Goal: Task Accomplishment & Management: Complete application form

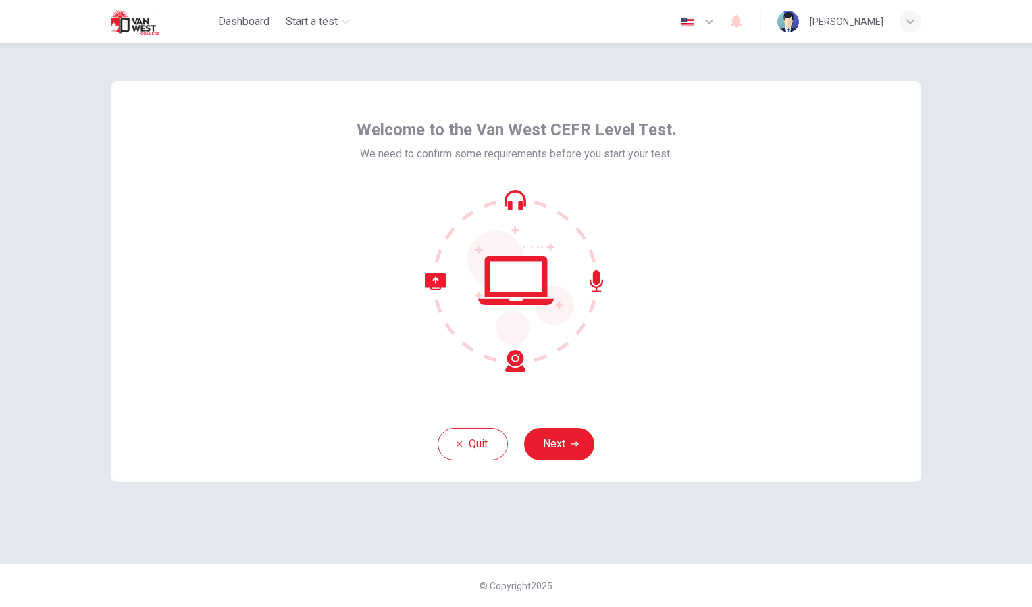
click at [802, 307] on div "Welcome to the Van West CEFR Level Test. We need to confirm some requirements b…" at bounding box center [516, 243] width 811 height 324
click at [573, 440] on icon "button" at bounding box center [575, 444] width 8 height 8
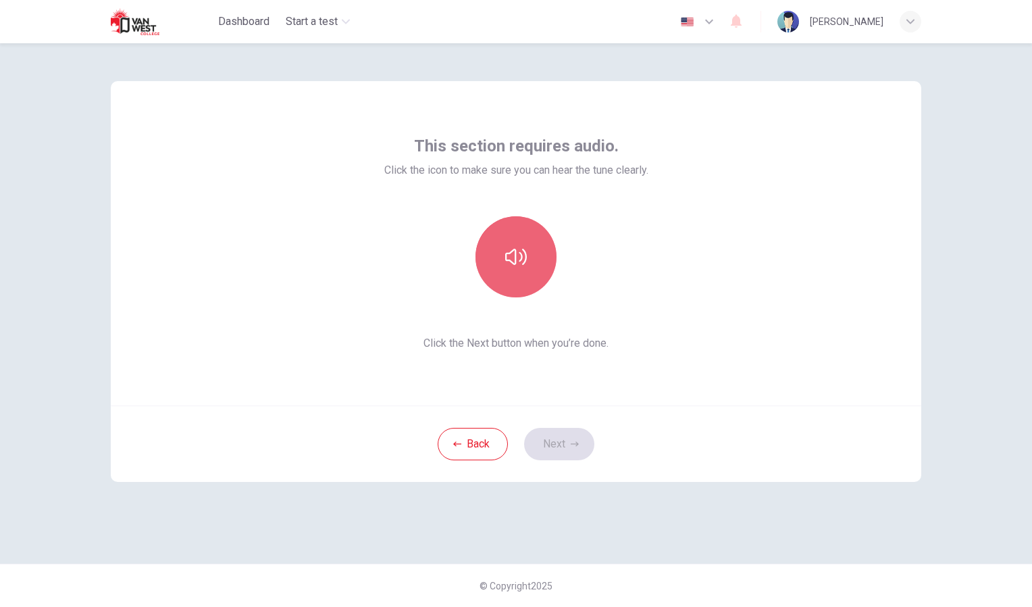
click at [518, 247] on icon "button" at bounding box center [516, 257] width 22 height 22
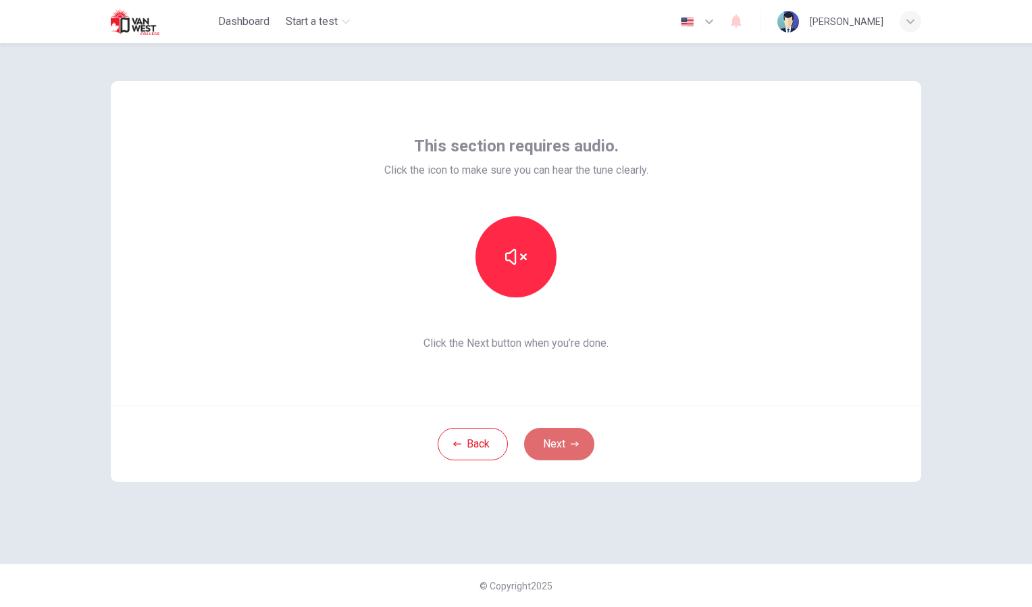
click at [563, 430] on button "Next" at bounding box center [559, 444] width 70 height 32
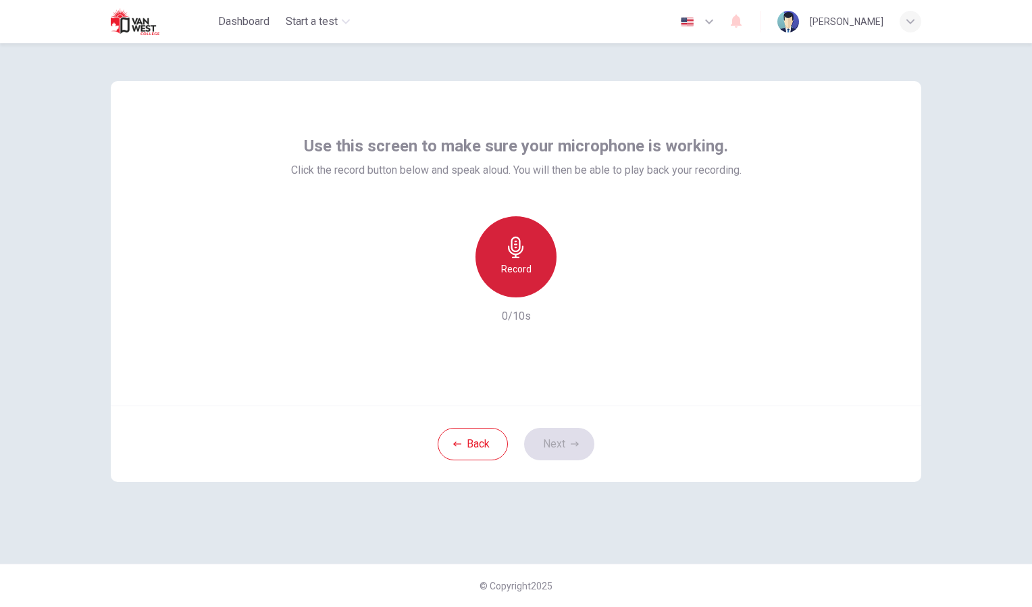
click at [526, 256] on icon "button" at bounding box center [516, 247] width 22 height 22
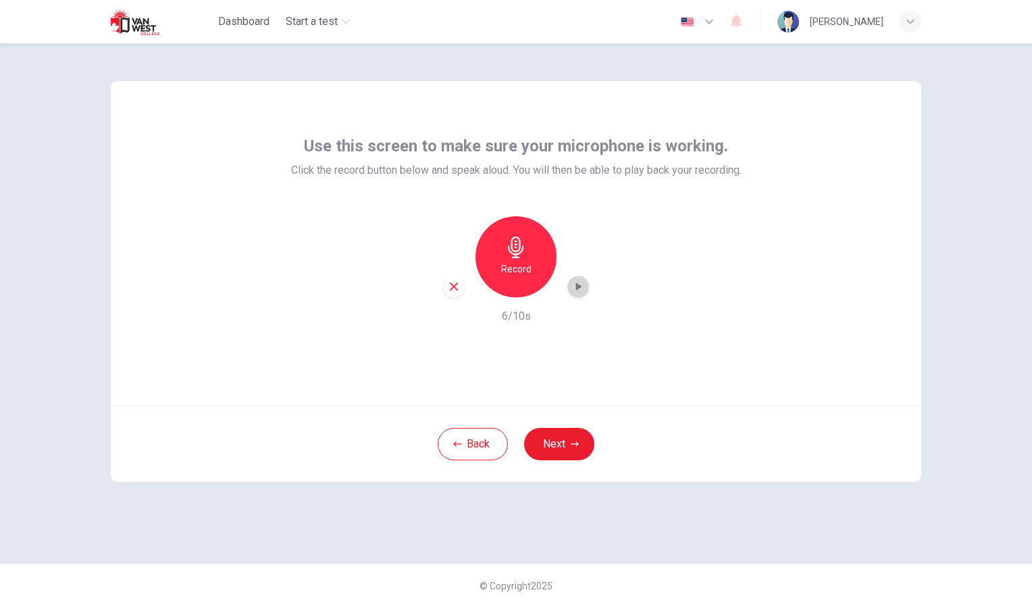
click at [576, 288] on icon "button" at bounding box center [579, 286] width 6 height 8
click at [564, 456] on button "Next" at bounding box center [559, 444] width 70 height 32
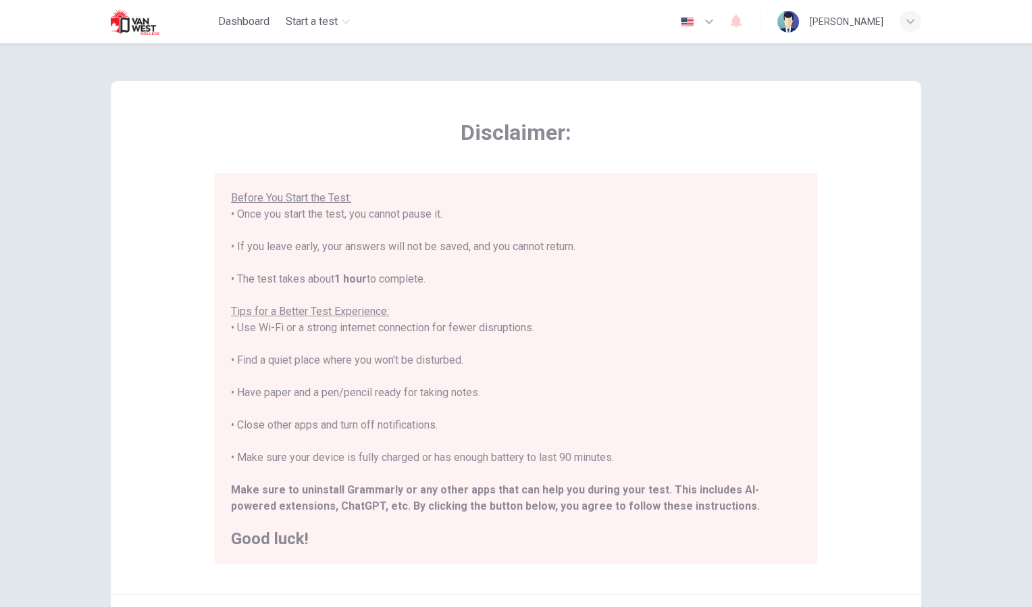
scroll to position [145, 0]
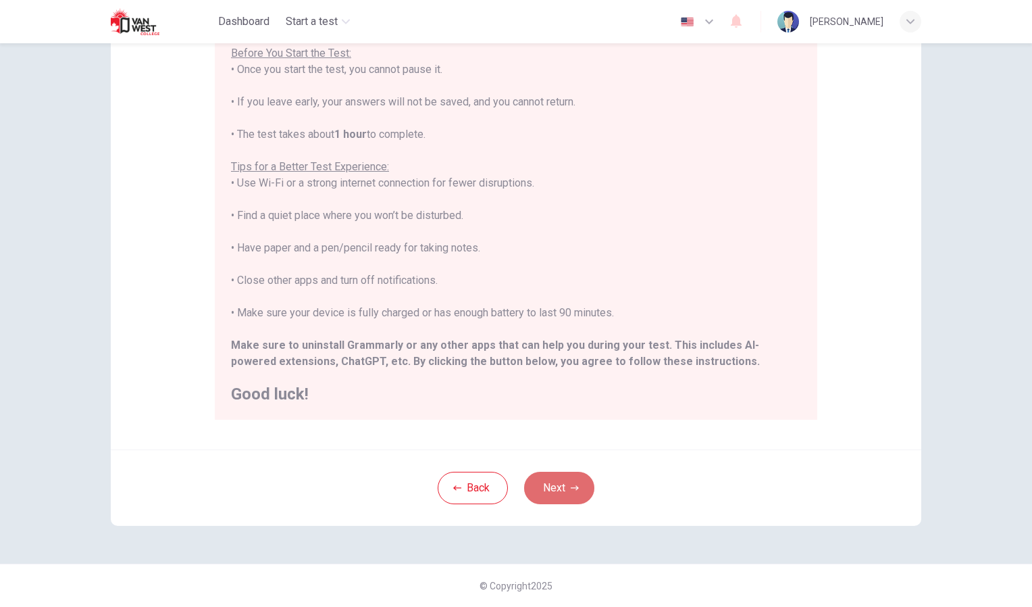
click at [566, 484] on button "Next" at bounding box center [559, 488] width 70 height 32
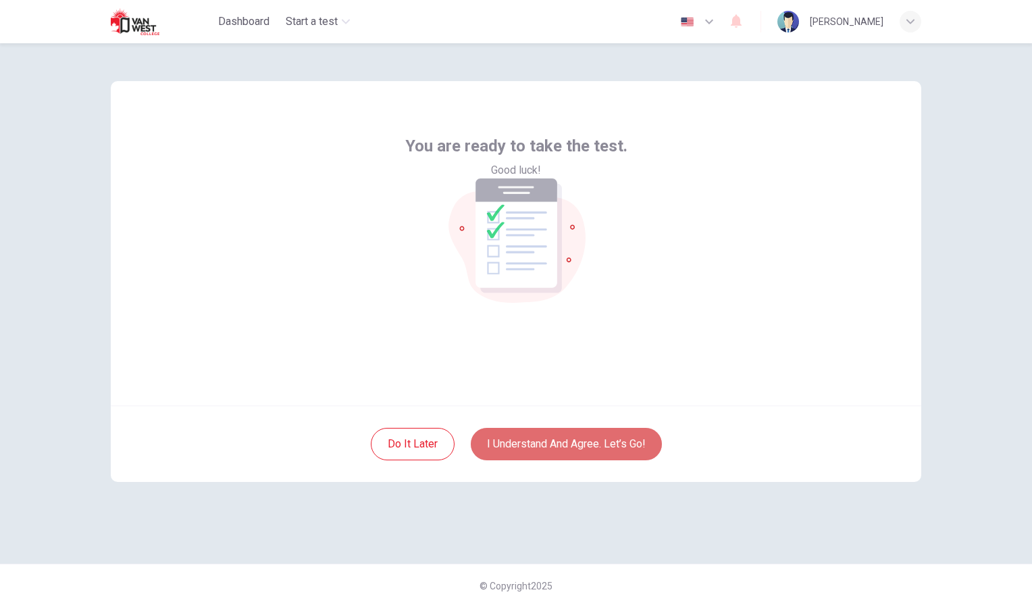
click at [593, 430] on button "I understand and agree. Let’s go!" at bounding box center [566, 444] width 191 height 32
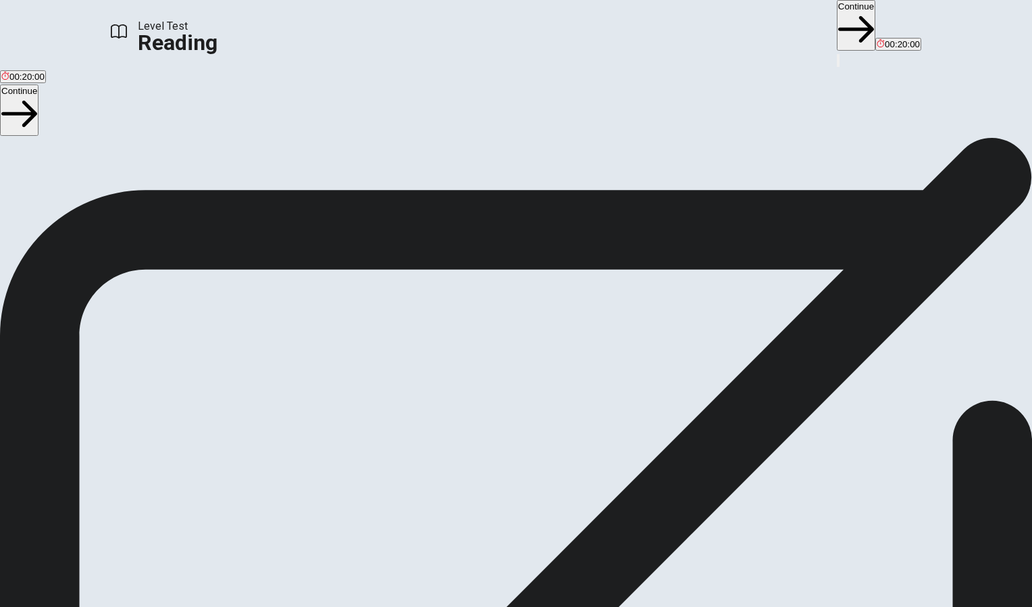
click at [837, 34] on button "Continue" at bounding box center [856, 25] width 39 height 51
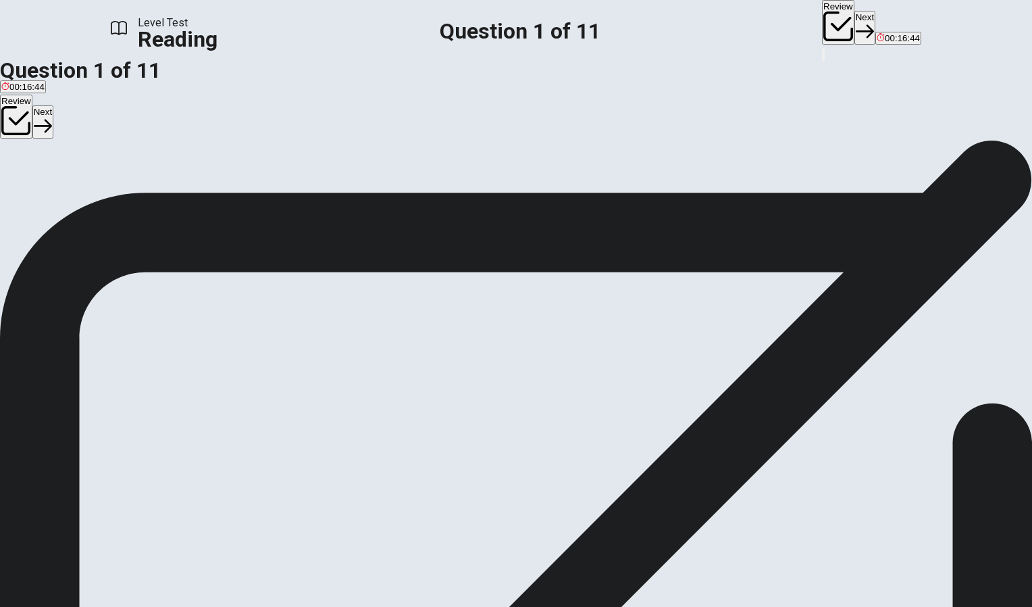
scroll to position [264, 0]
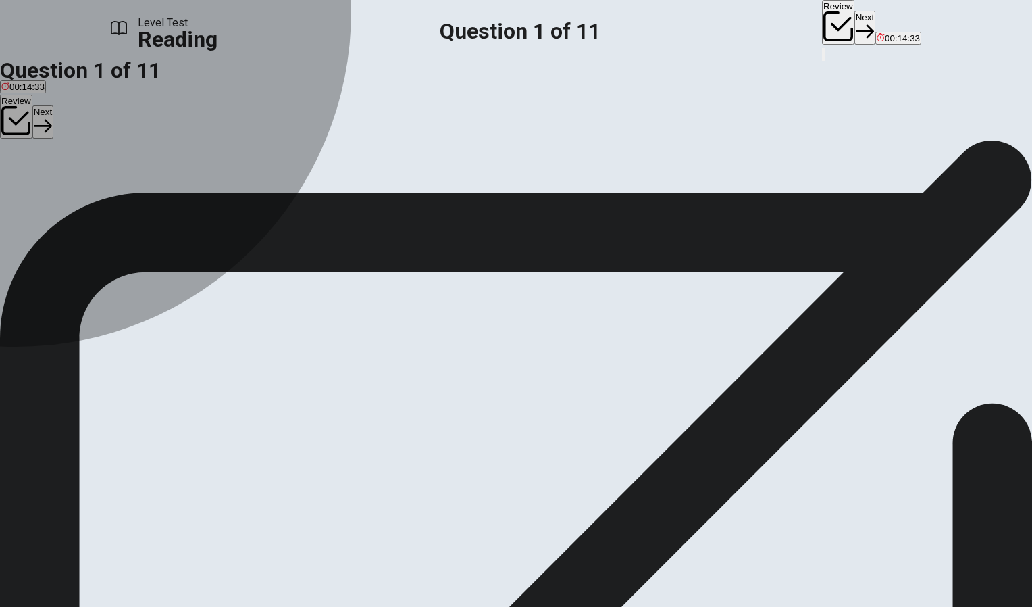
click at [331, 184] on div "C" at bounding box center [390, 179] width 118 height 10
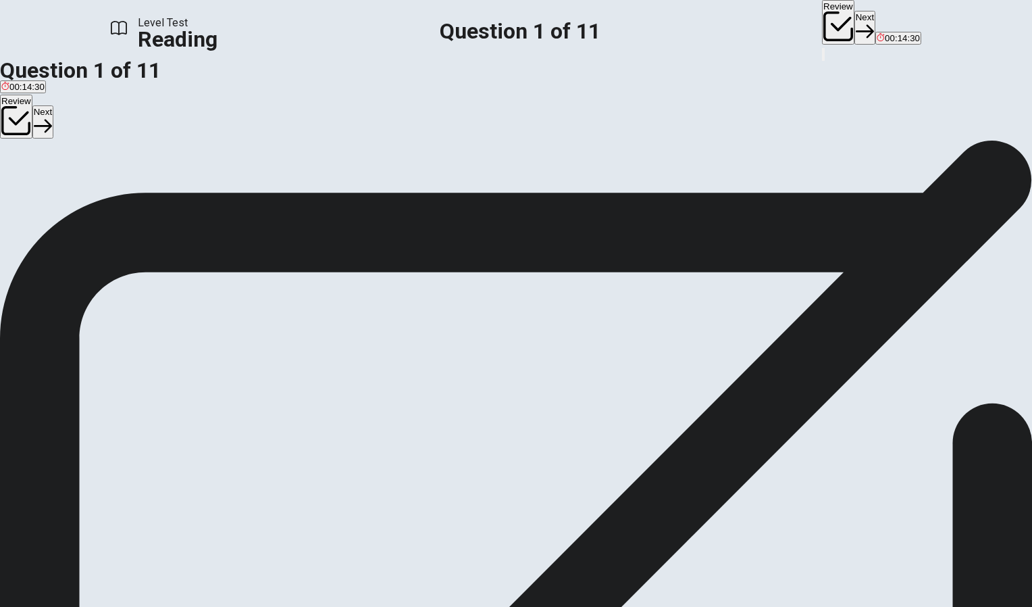
click at [280, 197] on div "Question 1 What is one disadvantage of hydropower mentioned in the passage? A I…" at bounding box center [516, 168] width 1032 height 57
click at [331, 191] on span "It can disrupt wildlife habitats." at bounding box center [390, 185] width 118 height 10
click at [324, 154] on span "What is one disadvantage of hydropower mentioned in the passage?" at bounding box center [162, 160] width 324 height 13
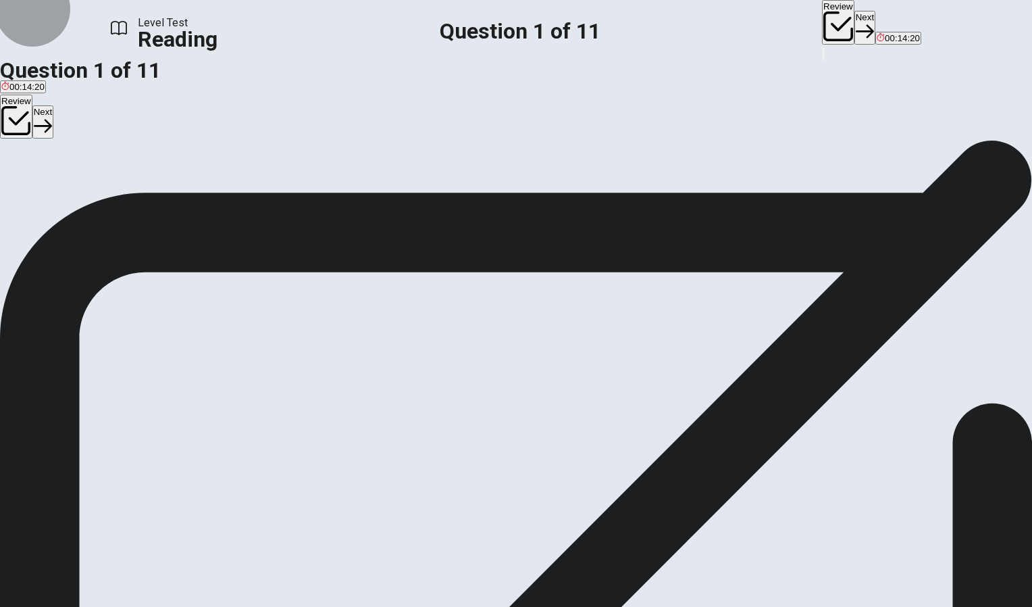
click at [855, 18] on button "Next" at bounding box center [865, 27] width 21 height 33
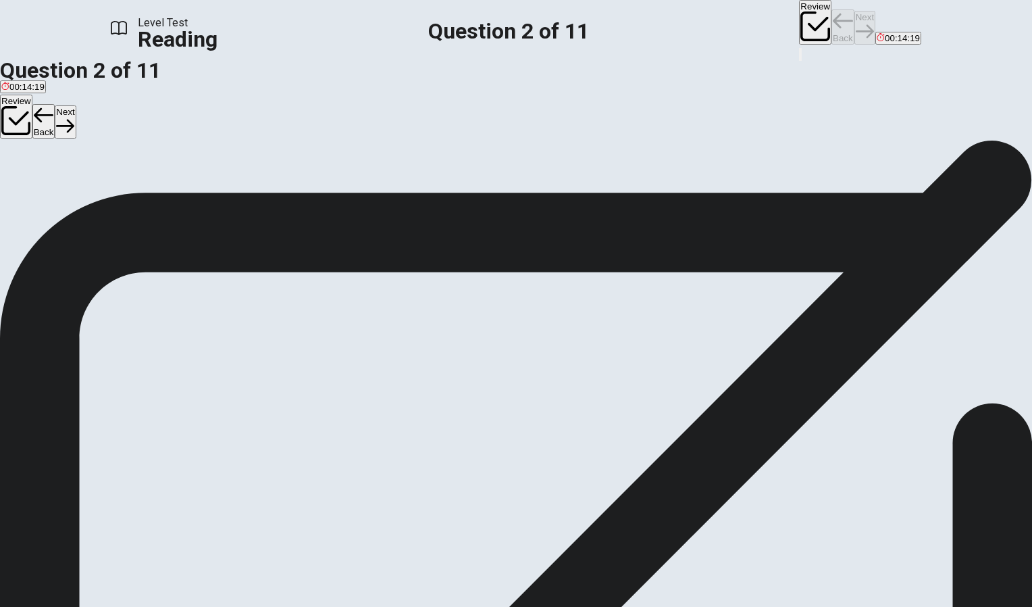
scroll to position [0, 0]
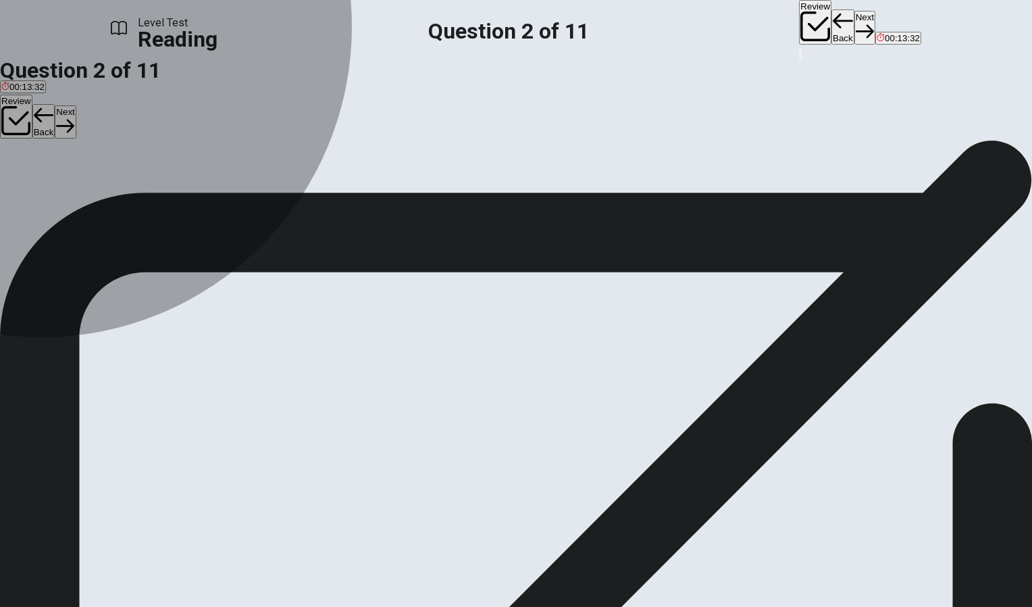
click at [34, 191] on button "A used up" at bounding box center [17, 180] width 34 height 23
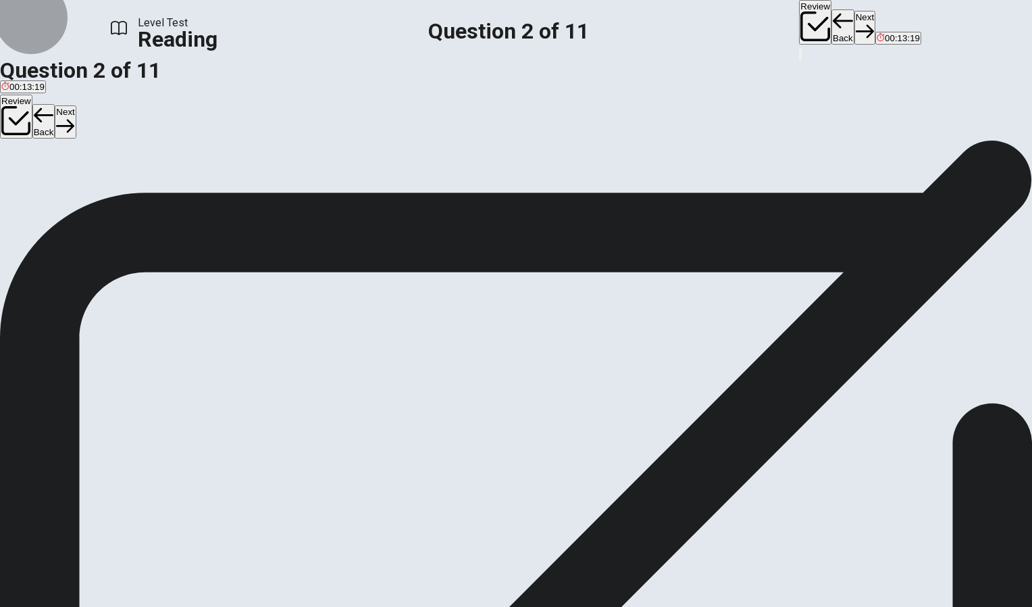
click at [855, 27] on button "Next" at bounding box center [865, 27] width 21 height 33
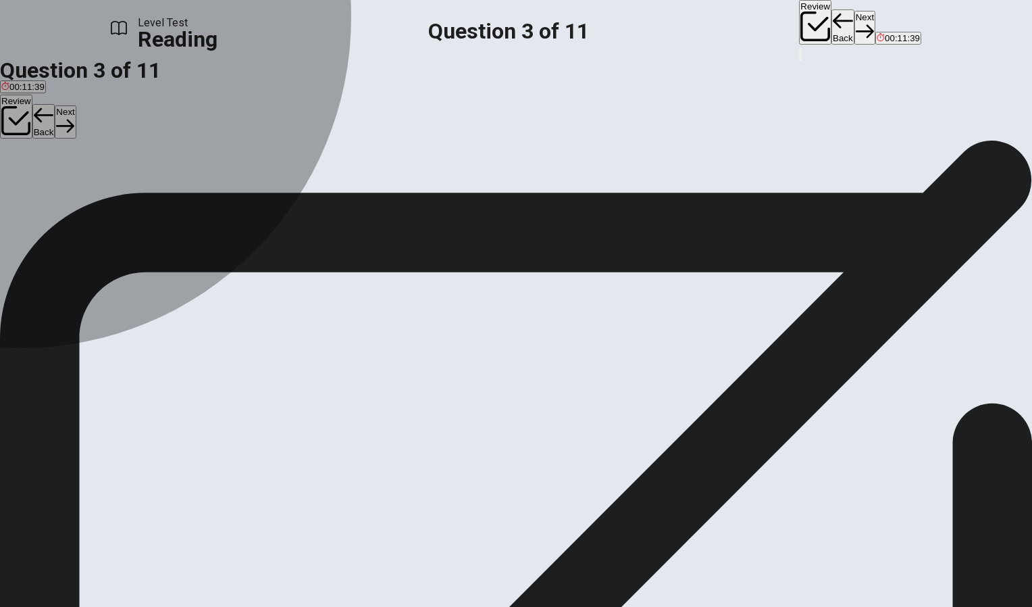
click at [157, 180] on div "B" at bounding box center [194, 175] width 74 height 10
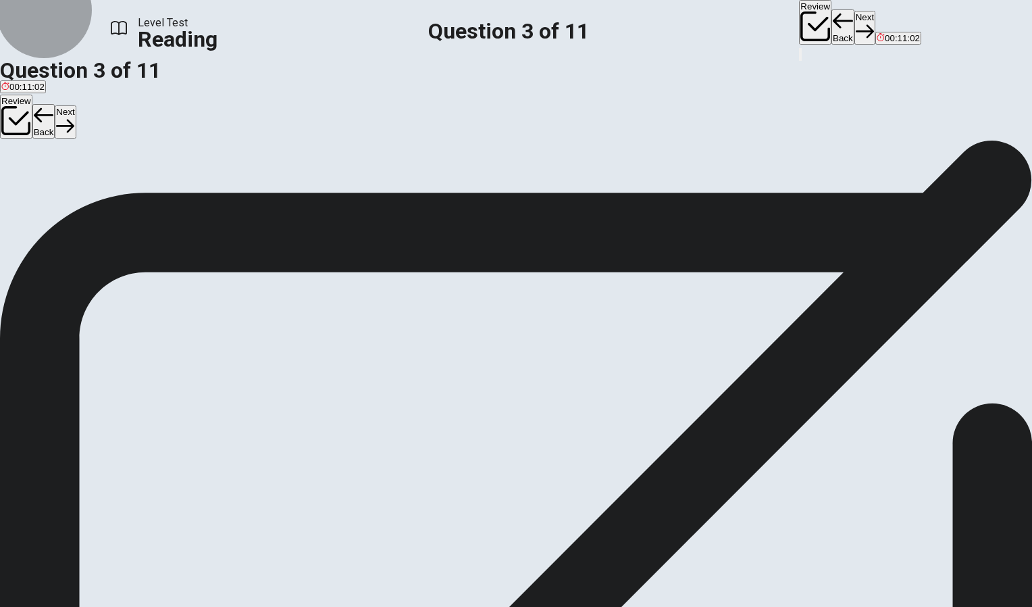
click at [856, 22] on icon "button" at bounding box center [865, 31] width 18 height 18
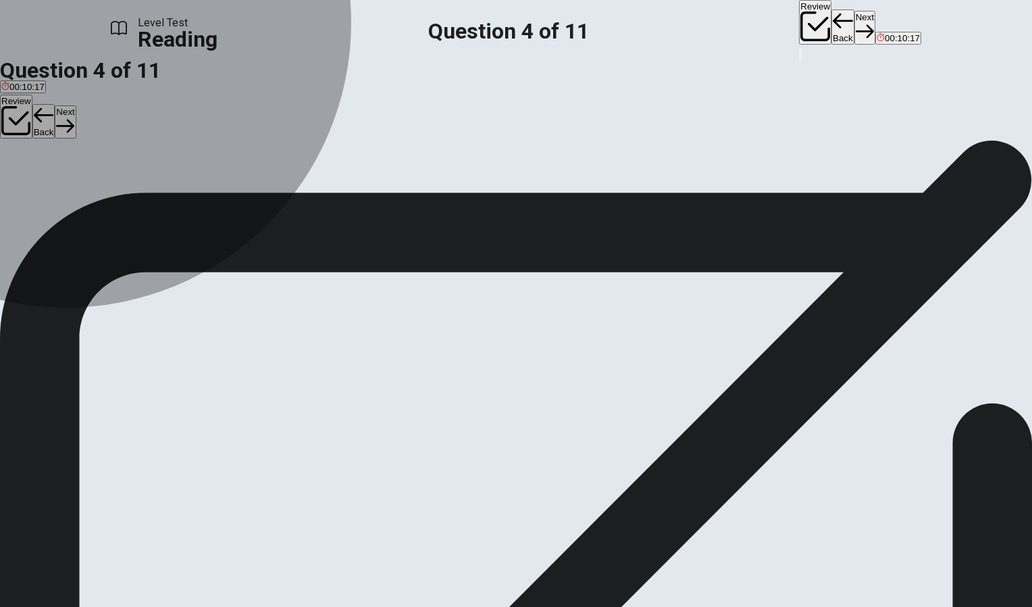
click at [61, 191] on span "realistic" at bounding box center [45, 185] width 30 height 10
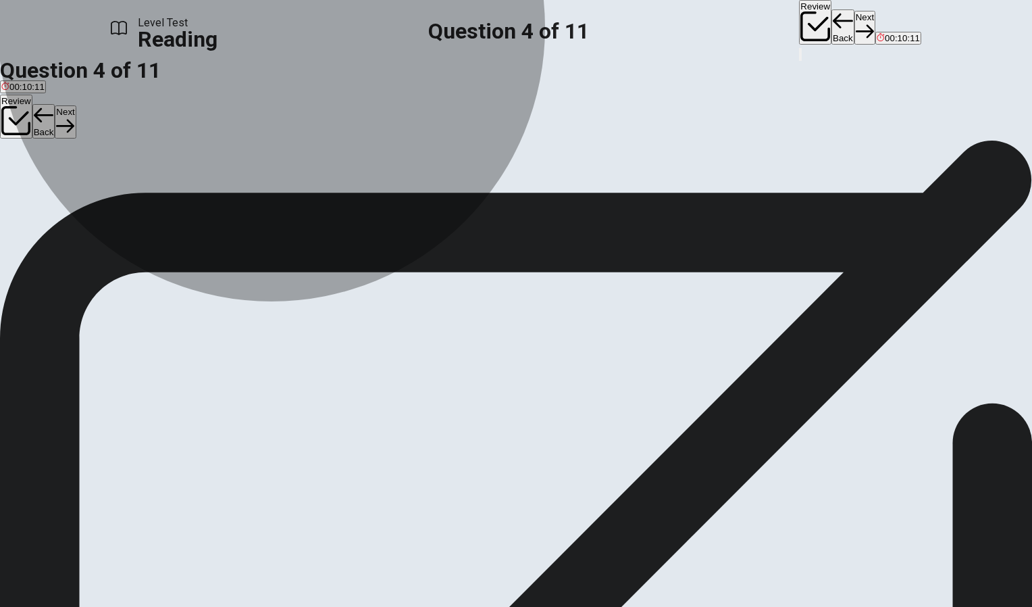
click at [141, 192] on button "D challenging" at bounding box center [117, 180] width 48 height 23
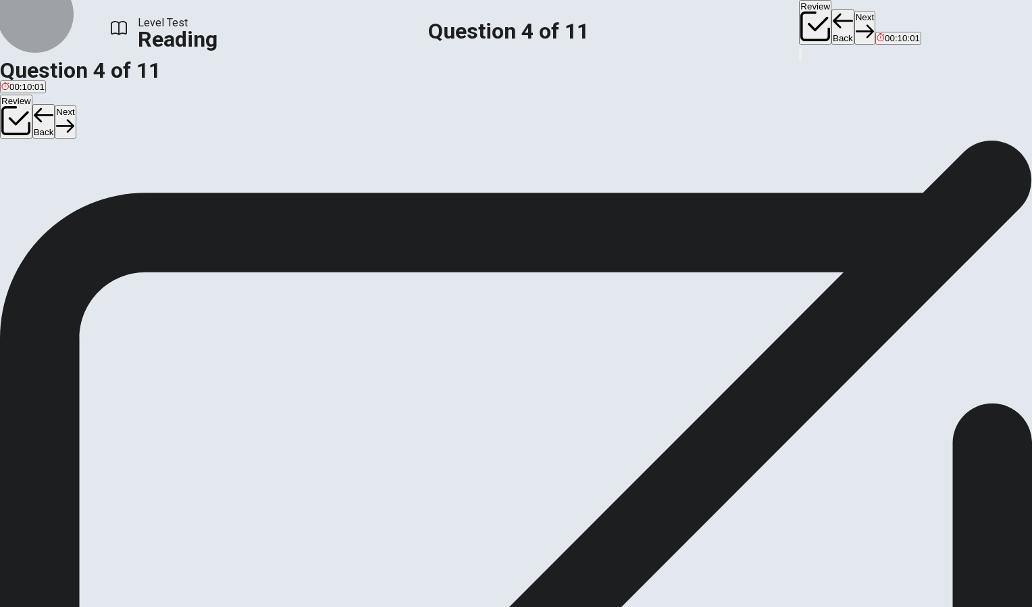
click at [855, 24] on button "Next" at bounding box center [865, 27] width 21 height 33
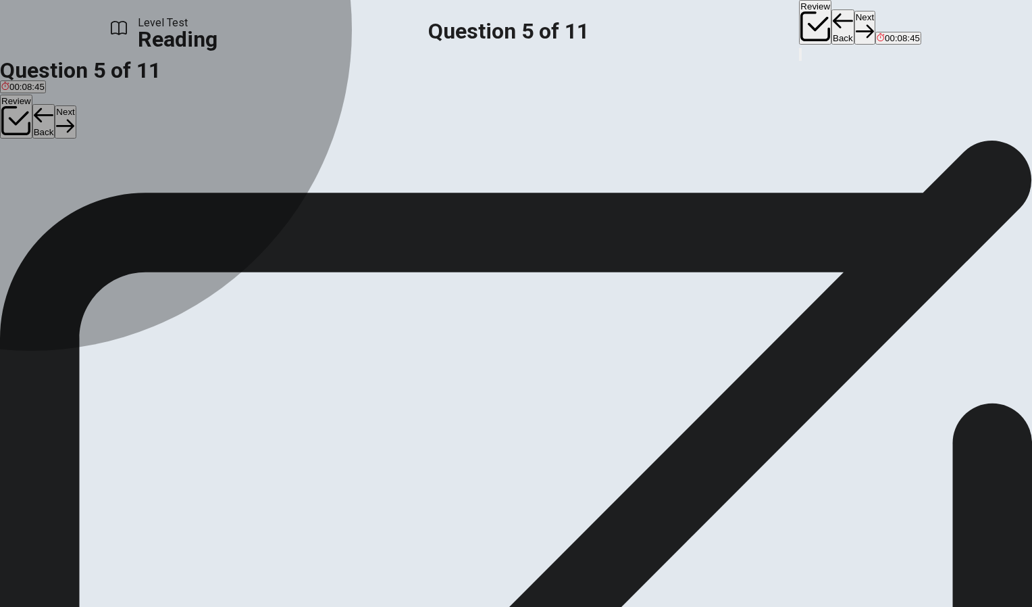
click at [166, 192] on button "A It requires significant investment in infrastructure and technology." at bounding box center [130, 180] width 261 height 23
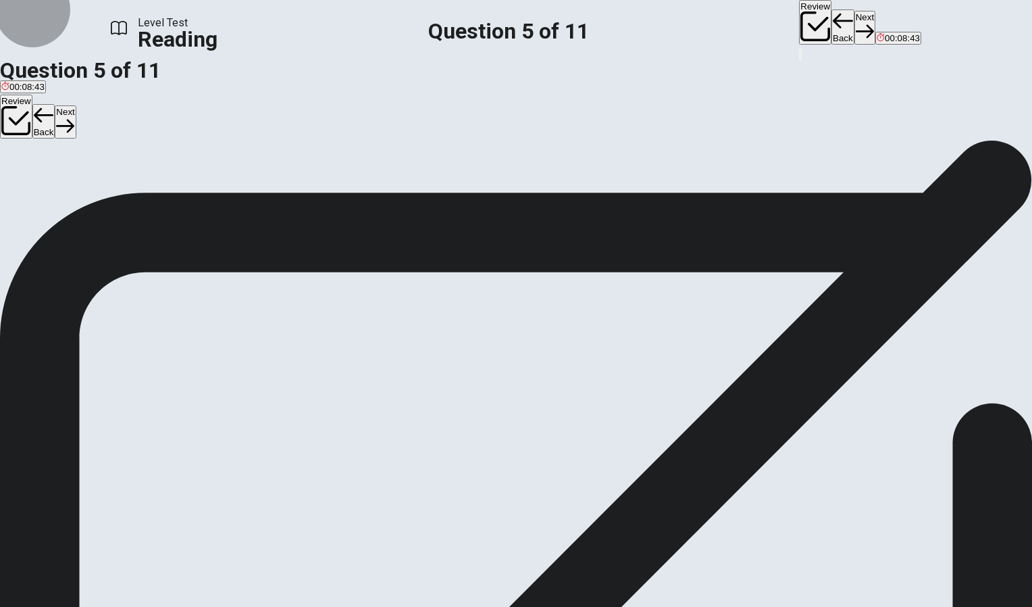
click at [855, 19] on button "Next" at bounding box center [865, 27] width 21 height 33
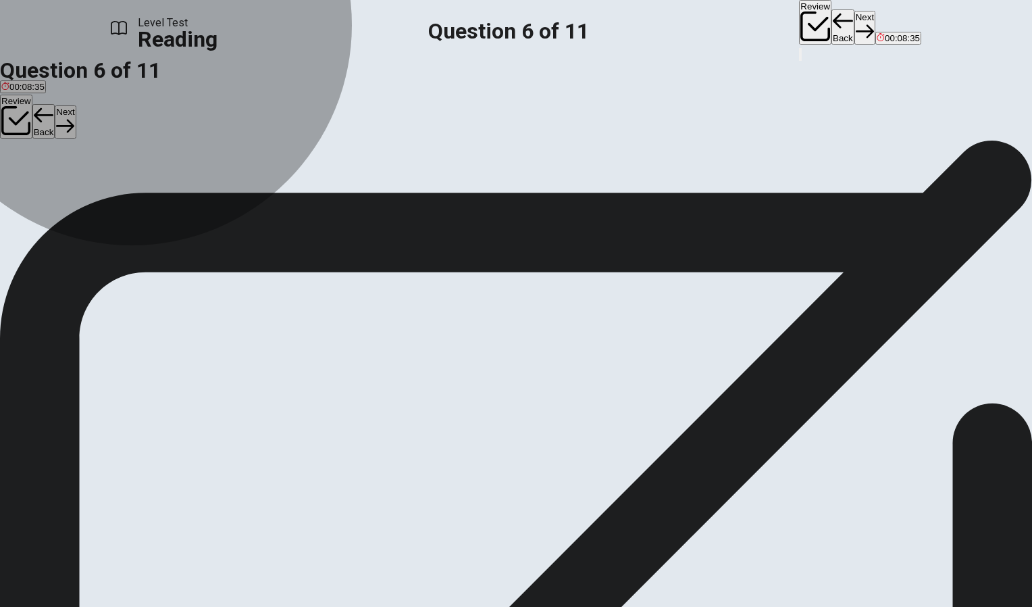
click at [176, 192] on button "C Nuclear energy." at bounding box center [144, 180] width 66 height 23
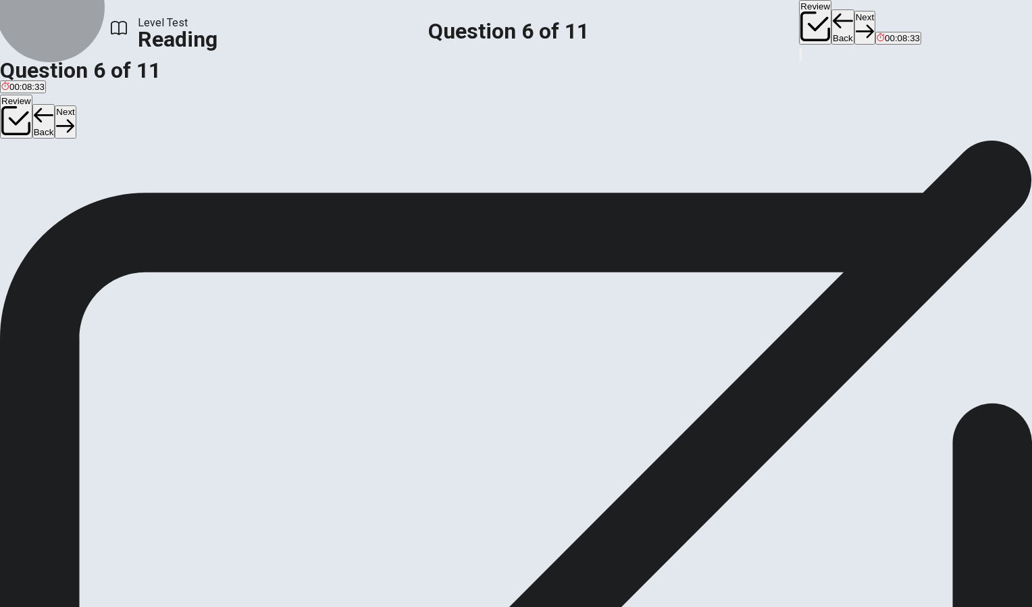
click at [855, 17] on button "Next" at bounding box center [865, 27] width 21 height 33
click at [540, 397] on span "Wind power is another growing source of renewable energy. Wind turbines, which …" at bounding box center [514, 419] width 1028 height 45
click at [213, 479] on input at bounding box center [154, 485] width 117 height 13
click at [855, 16] on button "Next" at bounding box center [865, 27] width 21 height 33
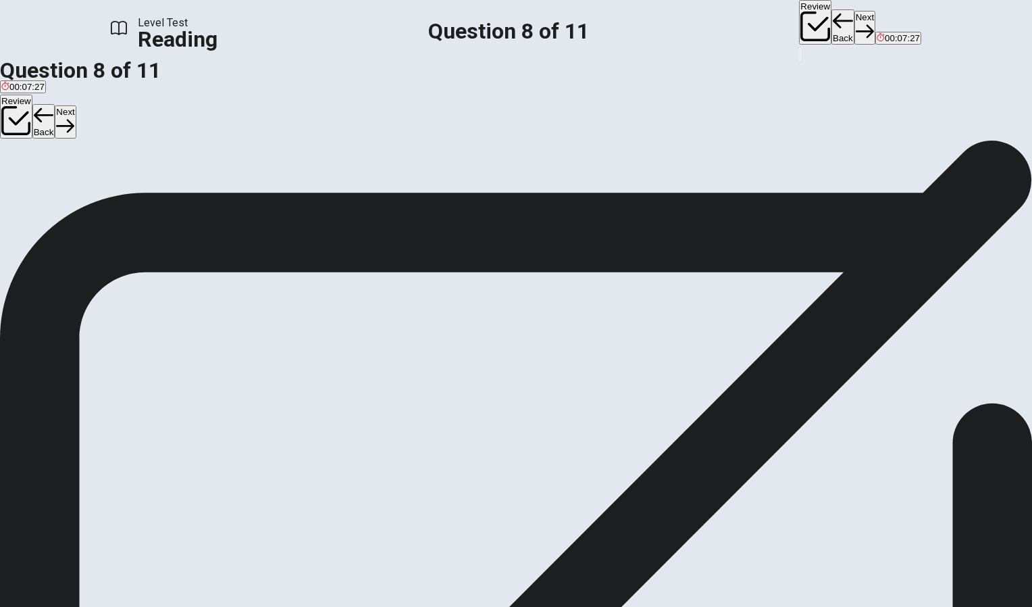
scroll to position [469, 0]
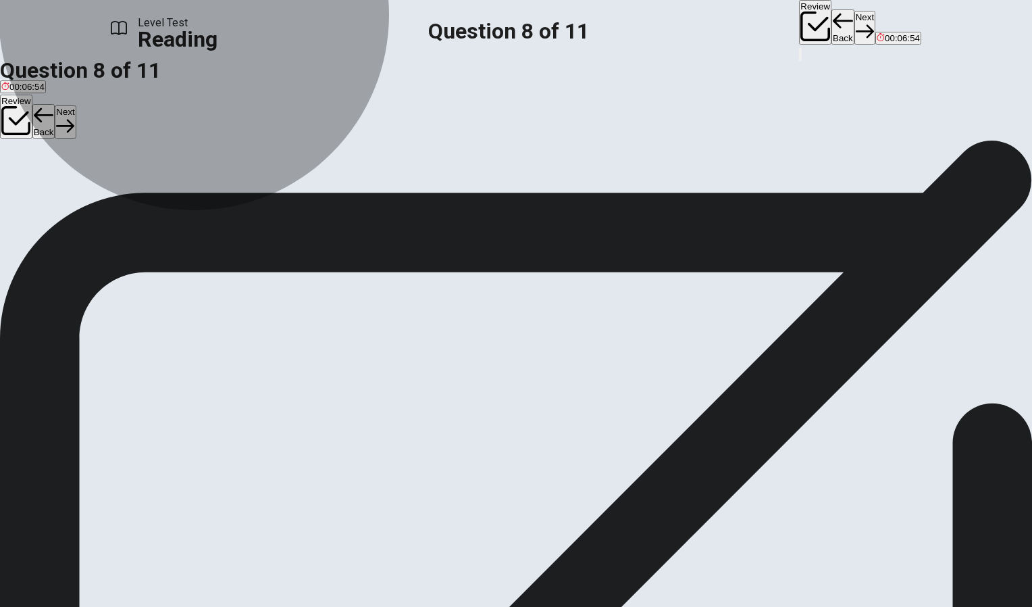
click at [214, 191] on span "Renewable energy will eventually replace fossil fuels." at bounding box center [107, 185] width 212 height 10
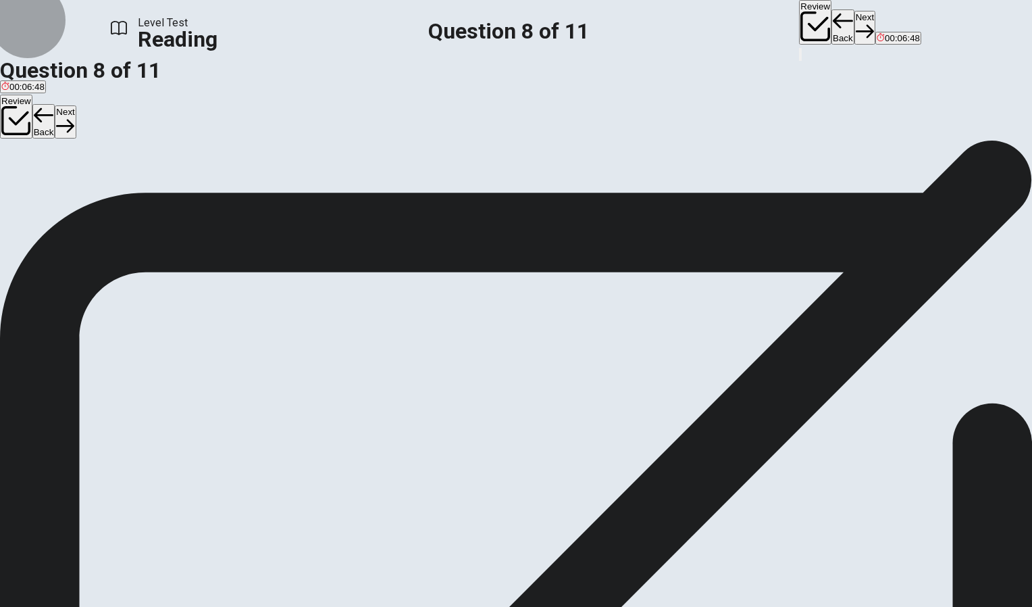
click at [855, 30] on button "Next" at bounding box center [865, 27] width 21 height 33
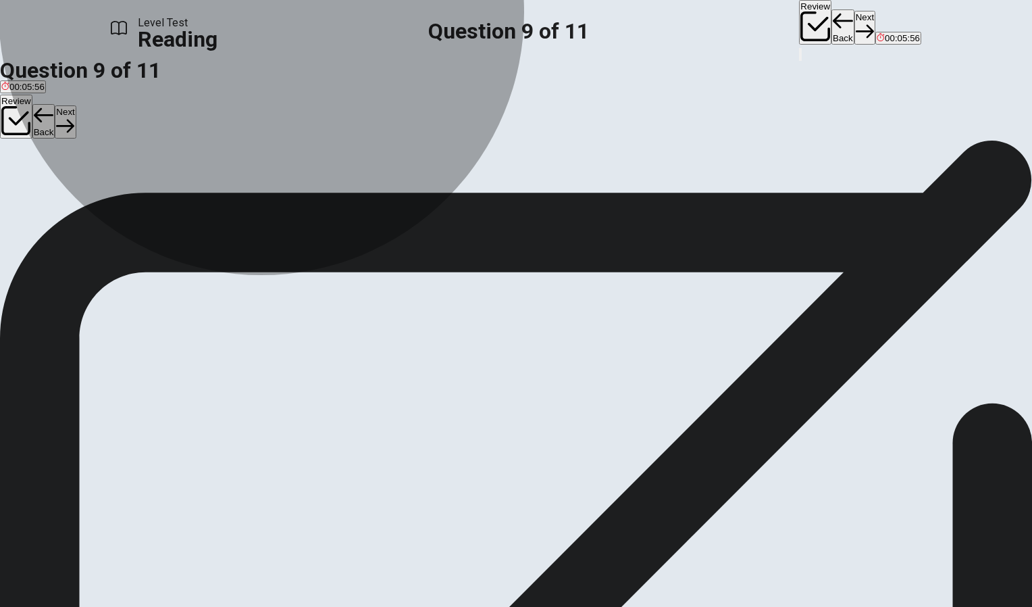
click at [230, 191] on span "It can change the flow of rivers and harm wildlife habitats." at bounding box center [115, 185] width 229 height 10
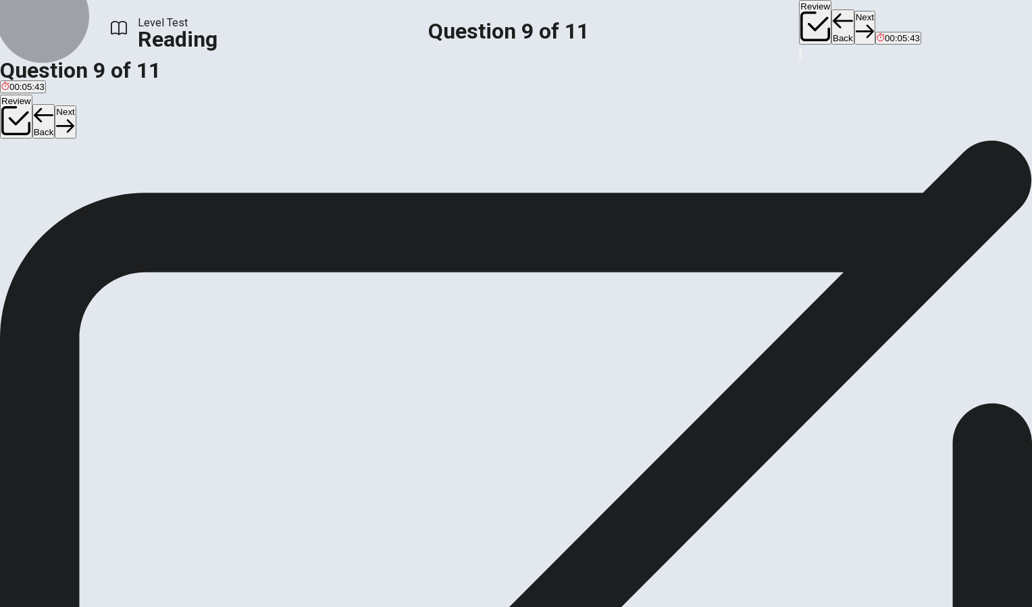
click at [856, 26] on icon "button" at bounding box center [865, 31] width 18 height 18
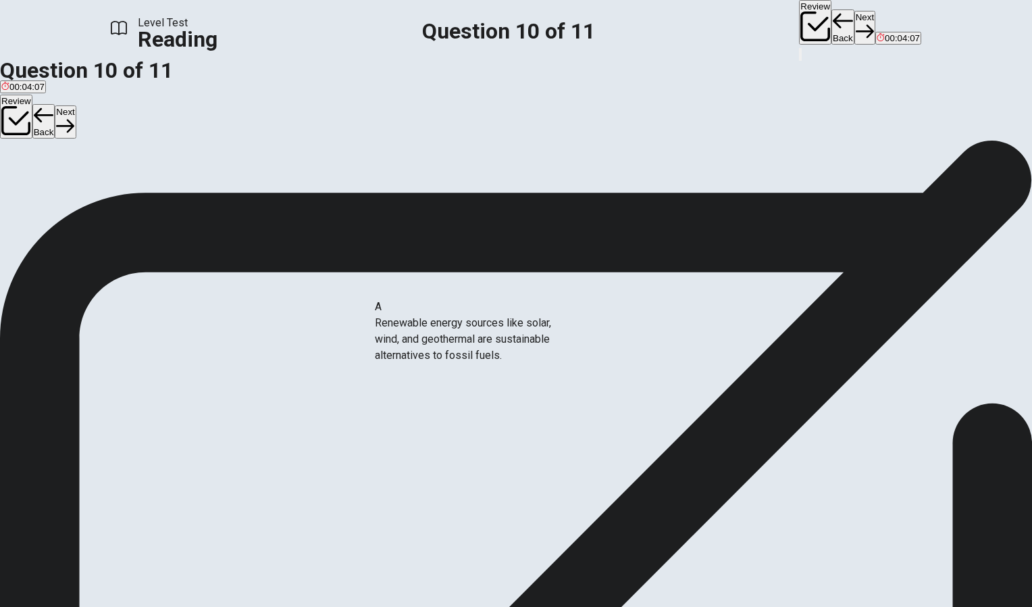
drag, startPoint x: 226, startPoint y: 346, endPoint x: 481, endPoint y: 350, distance: 255.4
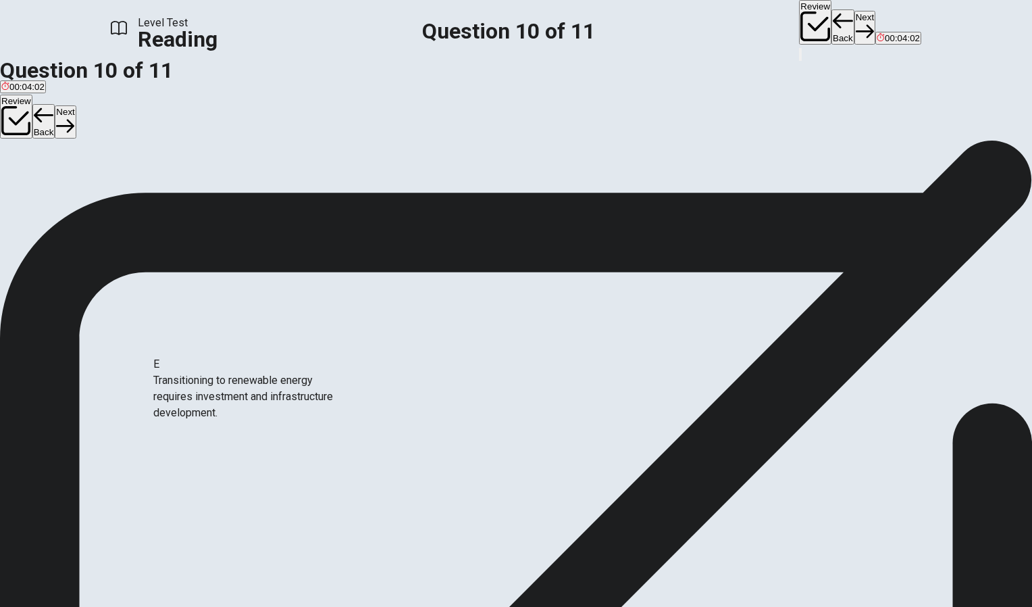
drag, startPoint x: 220, startPoint y: 392, endPoint x: 247, endPoint y: 393, distance: 27.7
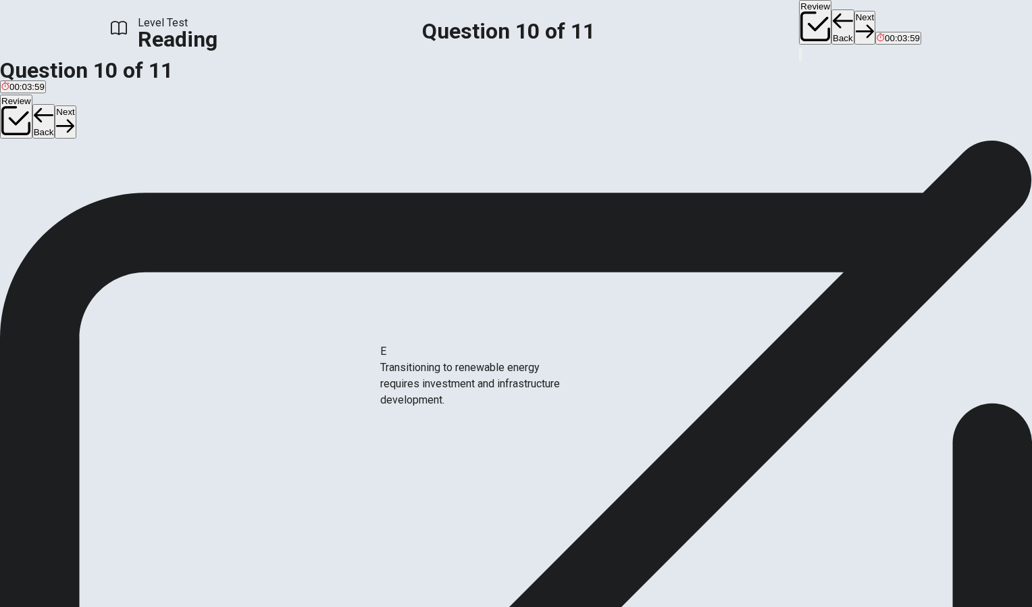
drag, startPoint x: 247, startPoint y: 393, endPoint x: 505, endPoint y: 379, distance: 258.5
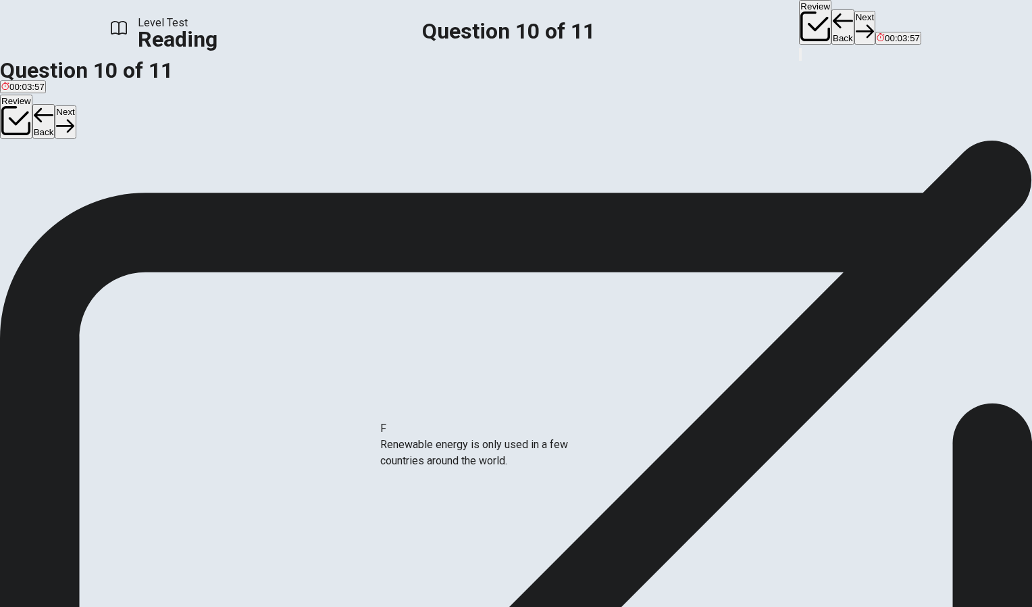
drag, startPoint x: 231, startPoint y: 470, endPoint x: 493, endPoint y: 449, distance: 263.0
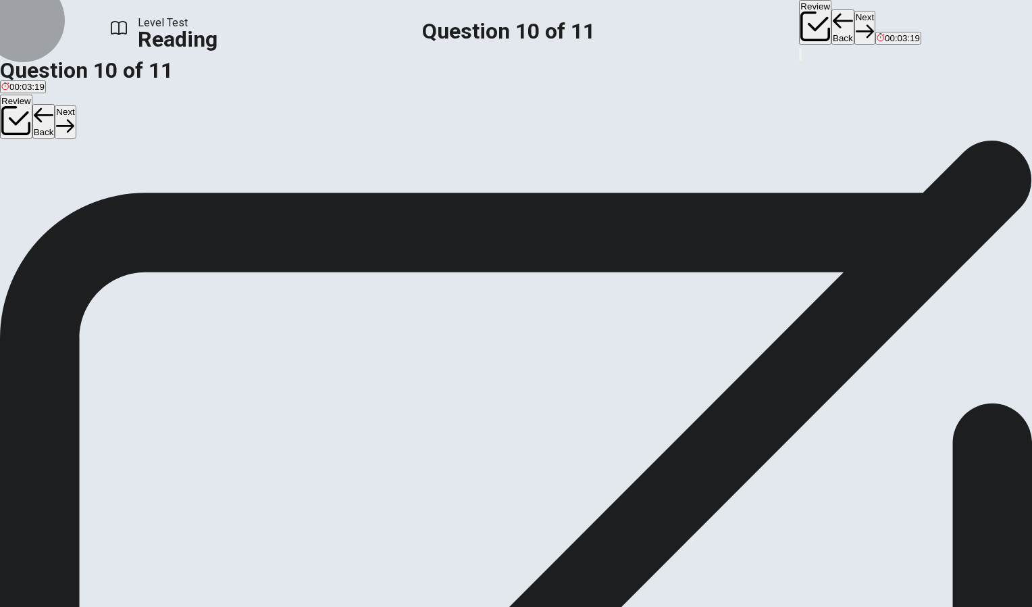
click at [855, 30] on button "Next" at bounding box center [865, 27] width 21 height 33
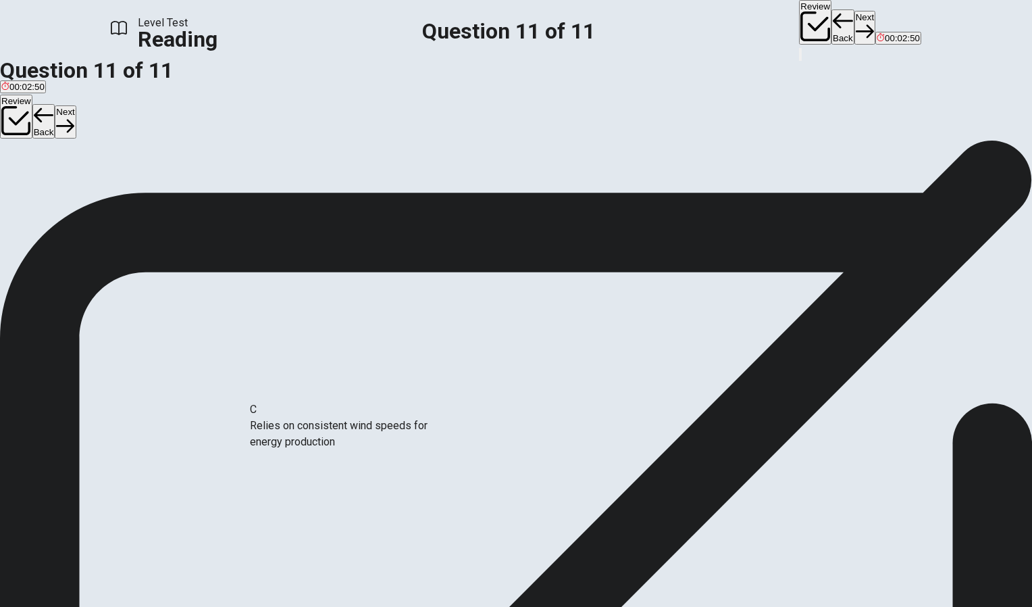
scroll to position [3, 0]
drag, startPoint x: 245, startPoint y: 447, endPoint x: 770, endPoint y: 369, distance: 531.5
drag, startPoint x: 240, startPoint y: 428, endPoint x: 235, endPoint y: 403, distance: 25.4
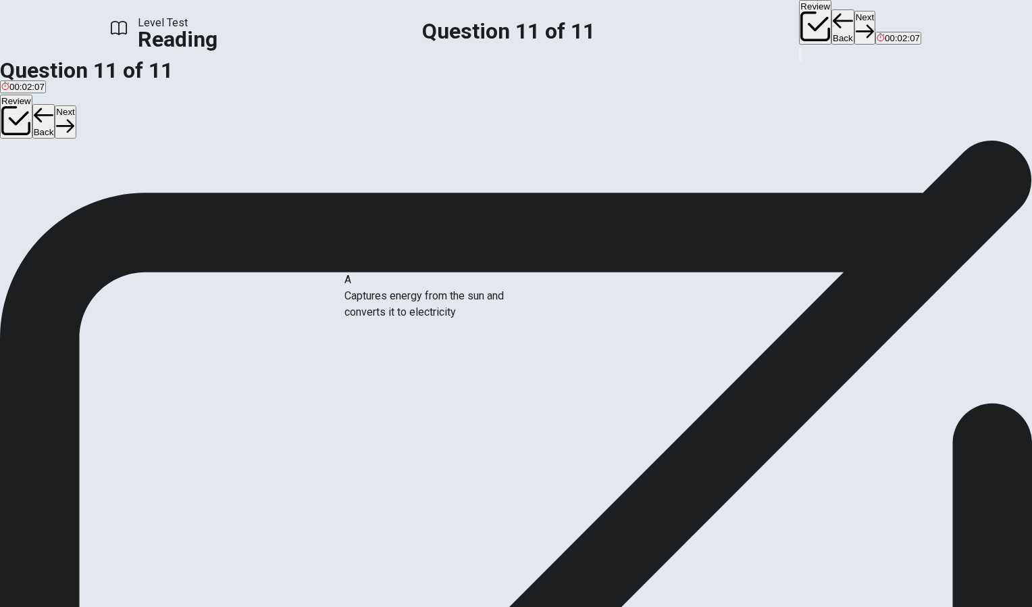
drag, startPoint x: 219, startPoint y: 314, endPoint x: 451, endPoint y: 311, distance: 231.8
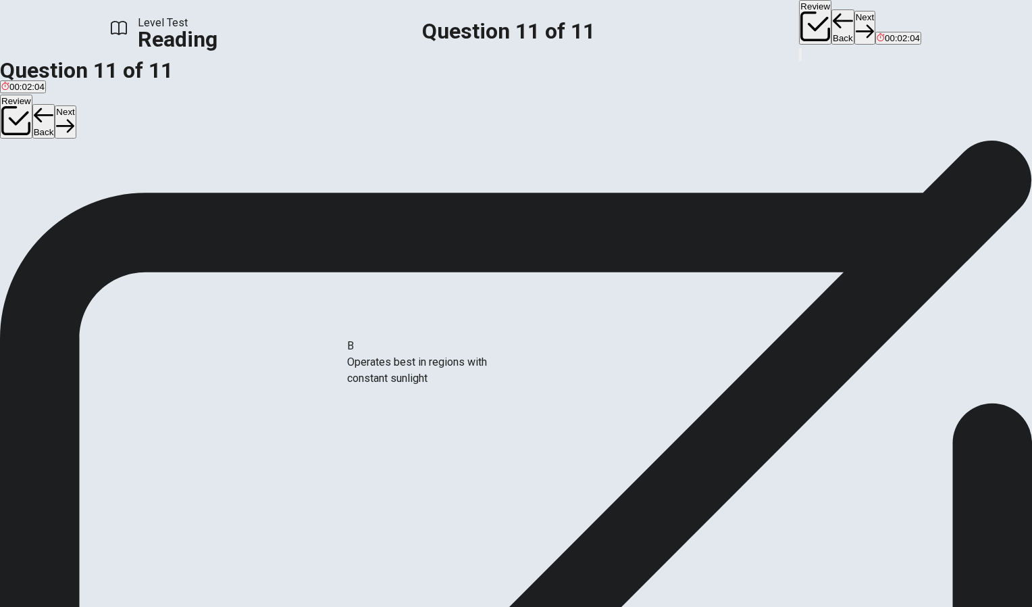
drag, startPoint x: 246, startPoint y: 313, endPoint x: 483, endPoint y: 382, distance: 247.0
drag, startPoint x: 243, startPoint y: 364, endPoint x: 767, endPoint y: 396, distance: 524.6
drag, startPoint x: 212, startPoint y: 418, endPoint x: 485, endPoint y: 439, distance: 273.8
click at [856, 22] on icon "button" at bounding box center [865, 31] width 18 height 18
click at [378, 424] on input "You must click this to continue" at bounding box center [516, 303] width 1032 height 607
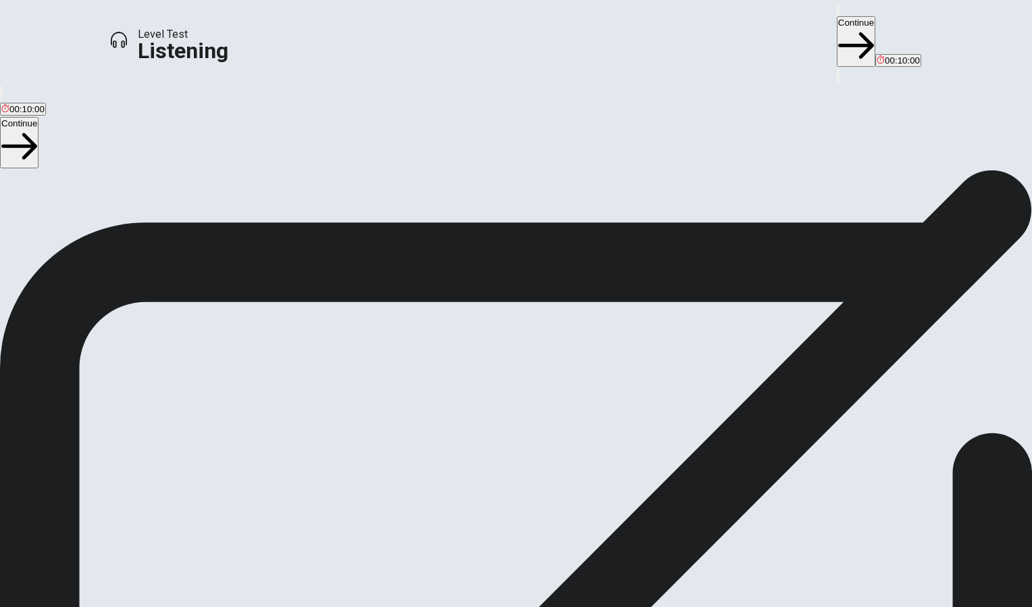
scroll to position [41, 0]
click at [837, 19] on button "Continue" at bounding box center [856, 41] width 39 height 51
click at [837, 24] on button "Continue" at bounding box center [856, 41] width 39 height 51
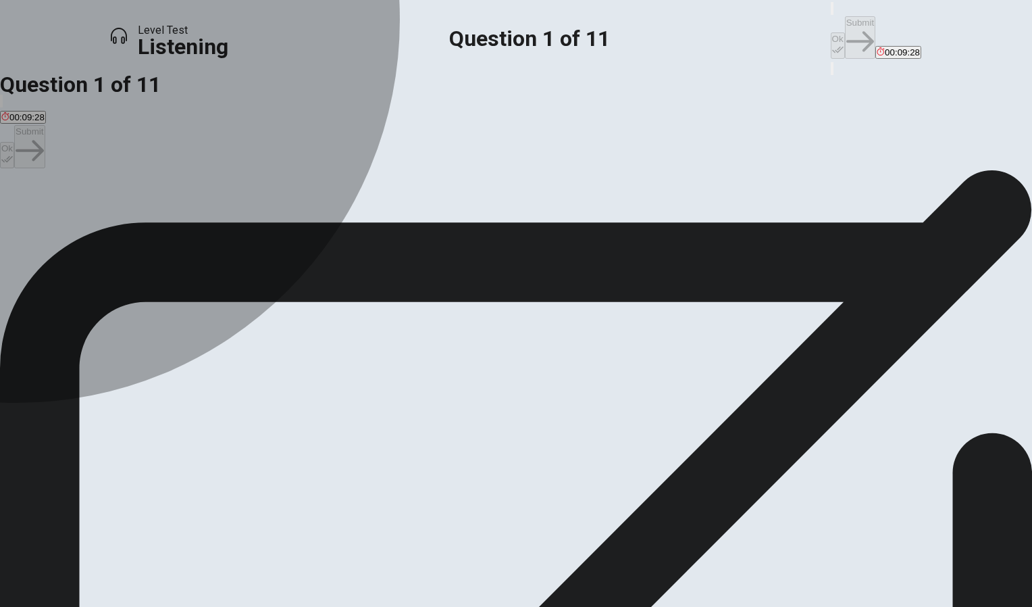
click at [330, 214] on div "C" at bounding box center [384, 208] width 109 height 10
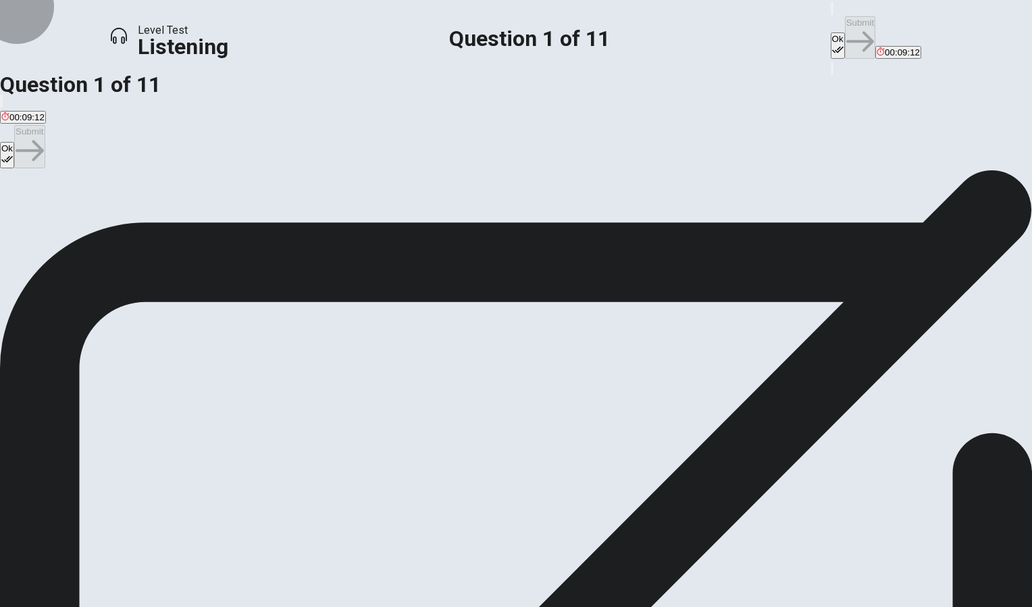
click at [831, 32] on button "Ok" at bounding box center [838, 45] width 14 height 26
click at [652, 179] on div "question 1 Why is the student considering taking a history course? A Because th…" at bounding box center [516, 198] width 1032 height 57
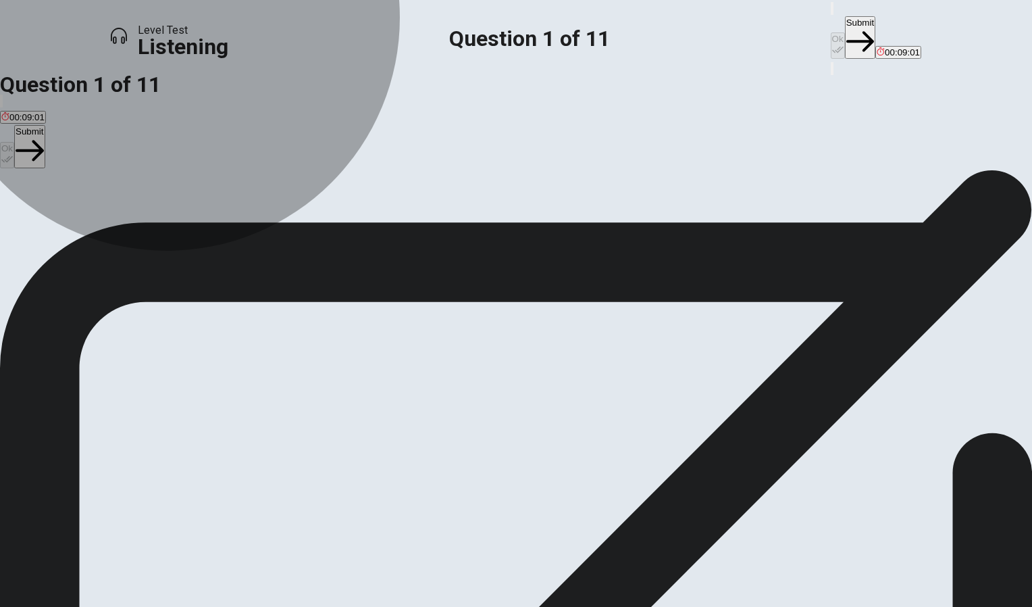
click at [441, 225] on button "C Because it’s a requirement." at bounding box center [384, 213] width 111 height 23
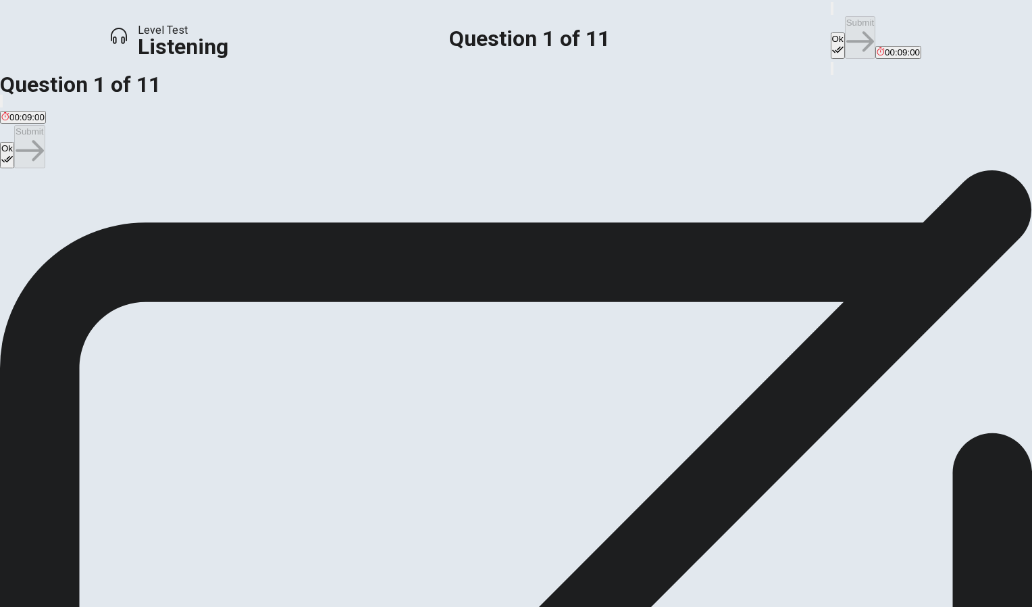
scroll to position [3, 0]
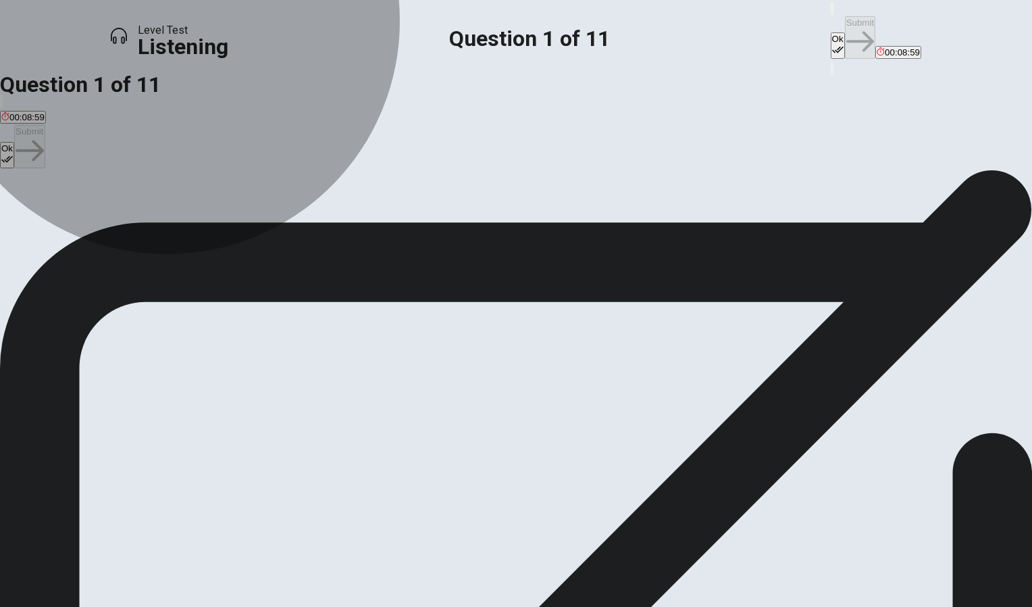
click at [441, 222] on button "C Because it’s a requirement." at bounding box center [384, 210] width 111 height 23
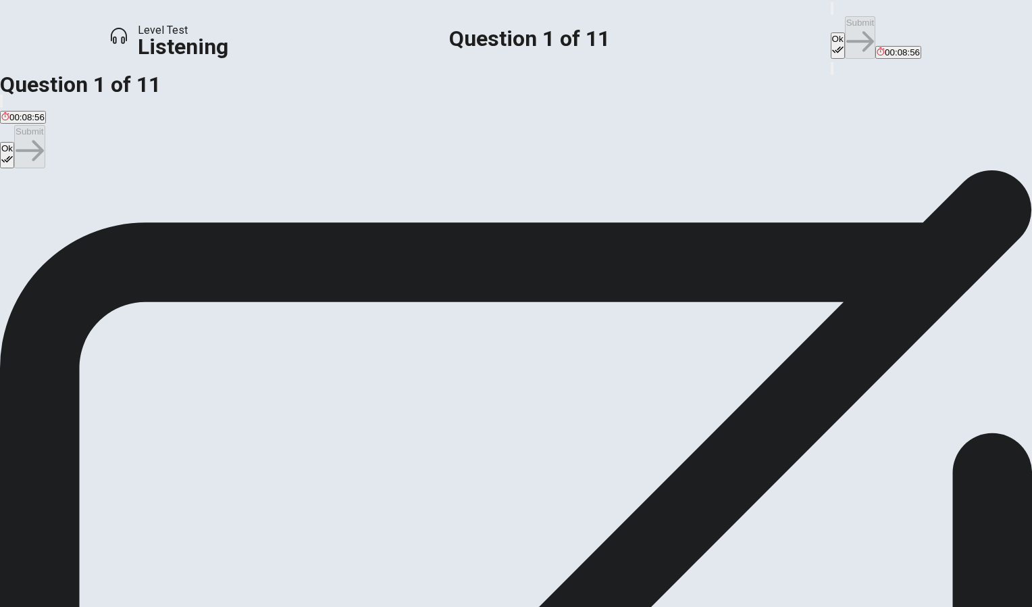
click at [449, 30] on h1 "Question 1 of 11" at bounding box center [529, 38] width 161 height 16
click at [699, 226] on div "question 1 Why is the student considering taking a history course? A Because th…" at bounding box center [516, 198] width 1032 height 57
click at [831, 36] on button "Ok" at bounding box center [838, 45] width 14 height 26
click at [845, 18] on button "Submit" at bounding box center [860, 37] width 30 height 43
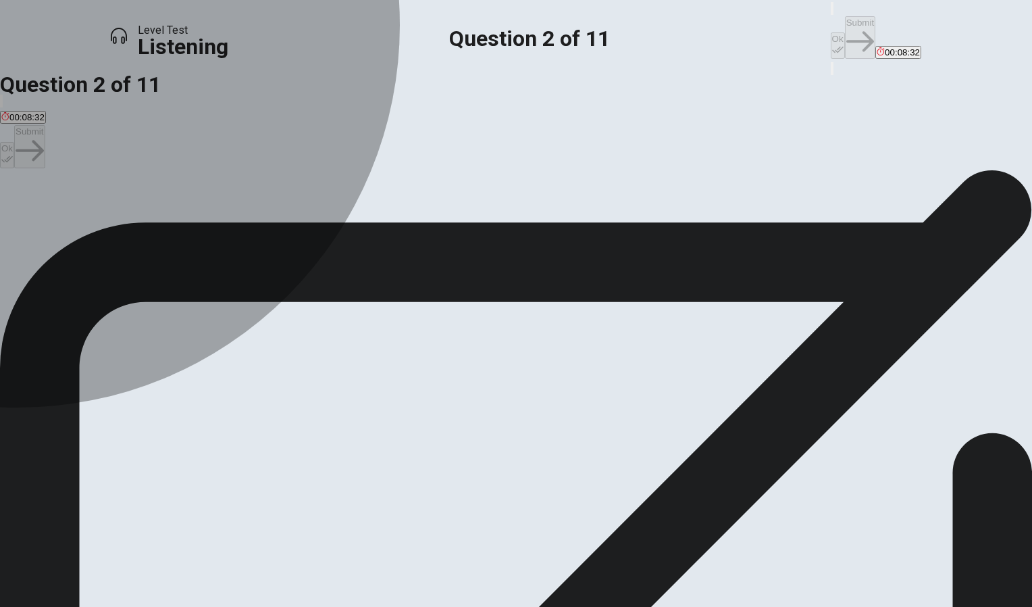
click at [216, 214] on div "A" at bounding box center [108, 208] width 215 height 10
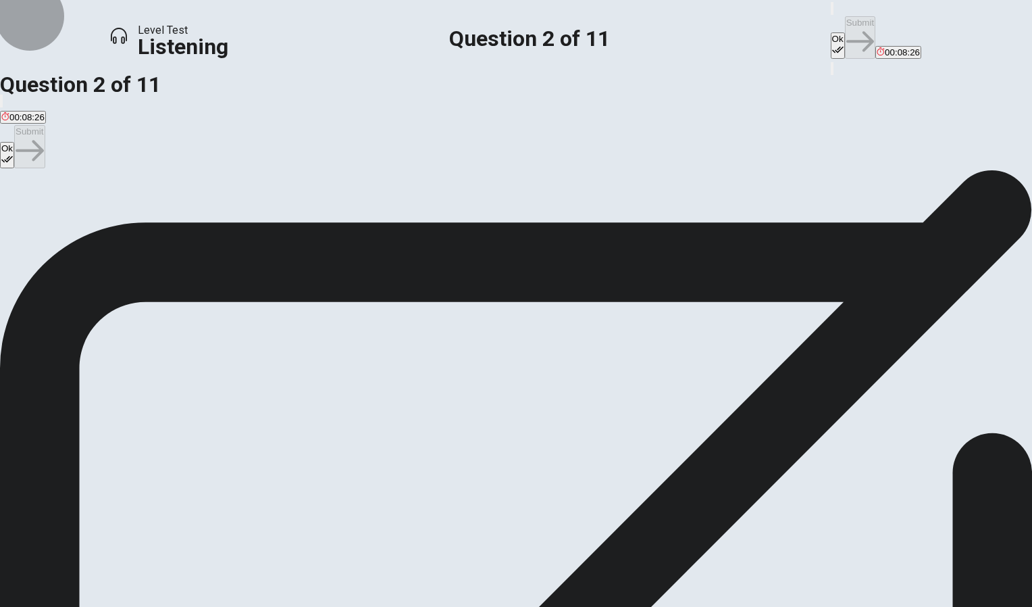
click at [832, 44] on icon "button" at bounding box center [837, 49] width 11 height 11
click at [845, 16] on button "Submit" at bounding box center [860, 37] width 30 height 43
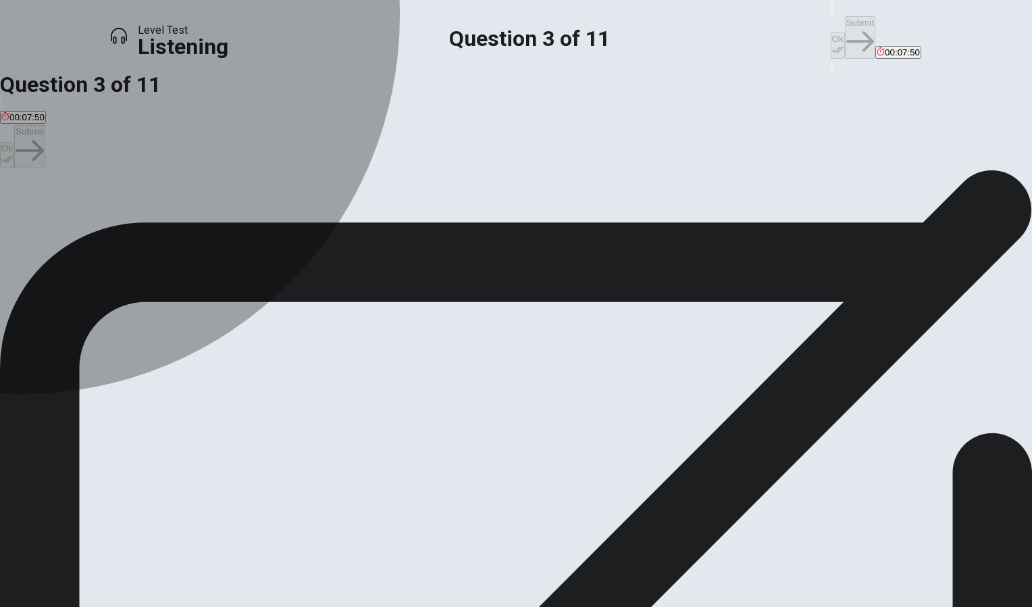
click at [335, 214] on div "C" at bounding box center [432, 208] width 195 height 10
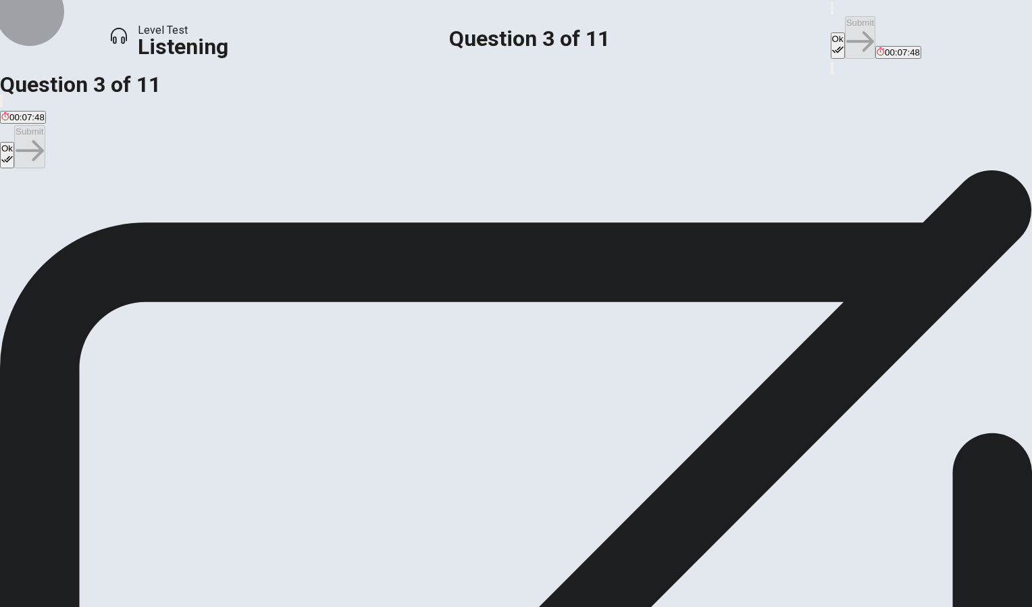
click at [832, 44] on icon "button" at bounding box center [837, 49] width 11 height 11
click at [845, 17] on button "Submit" at bounding box center [860, 37] width 30 height 43
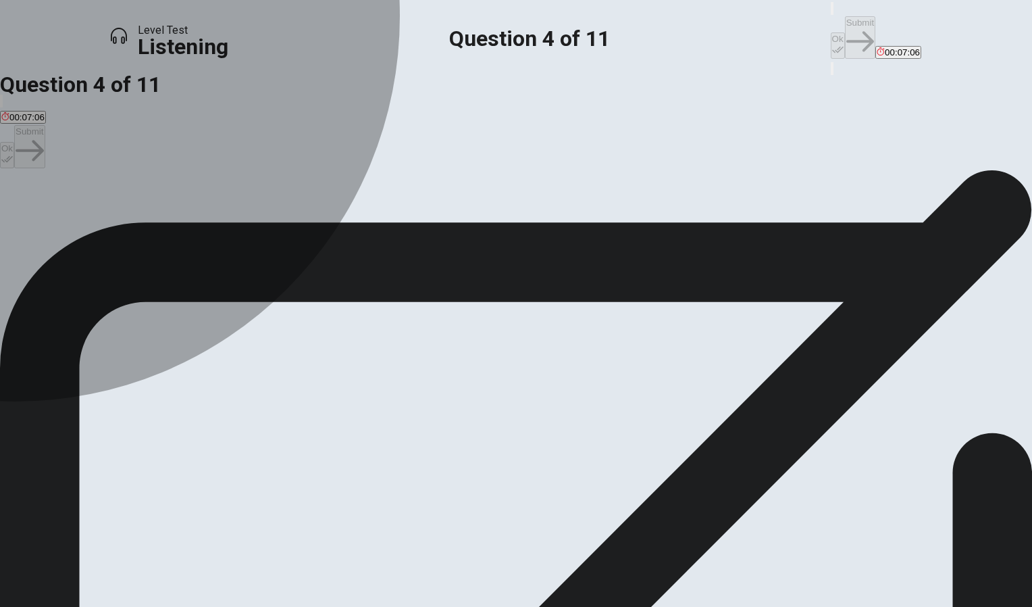
click at [226, 214] on div "B" at bounding box center [166, 208] width 119 height 10
click at [331, 214] on div "D" at bounding box center [396, 208] width 138 height 10
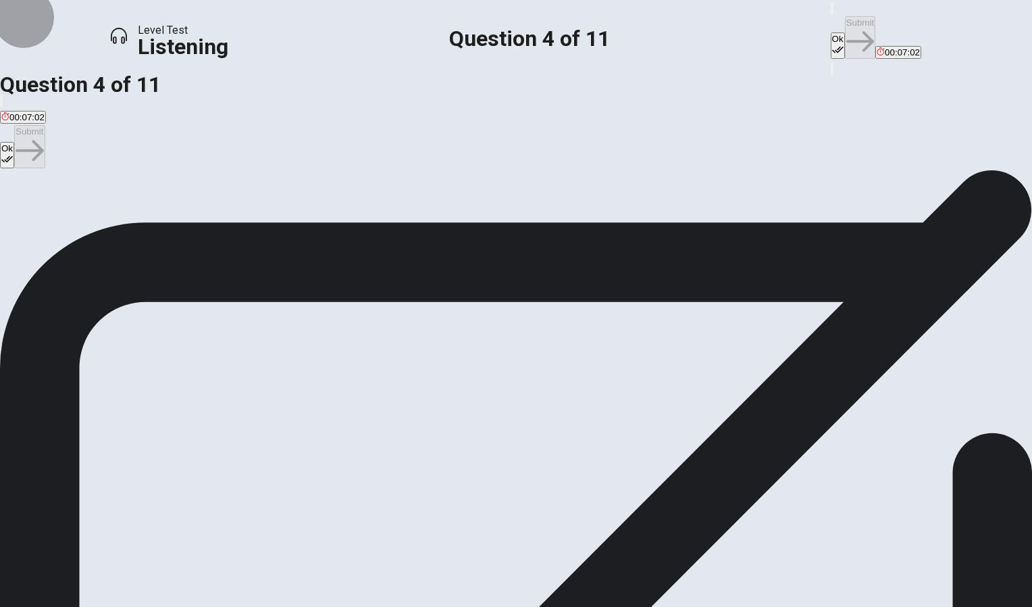
click at [831, 32] on button "Ok" at bounding box center [838, 45] width 14 height 26
click at [845, 23] on button "Submit" at bounding box center [860, 37] width 30 height 43
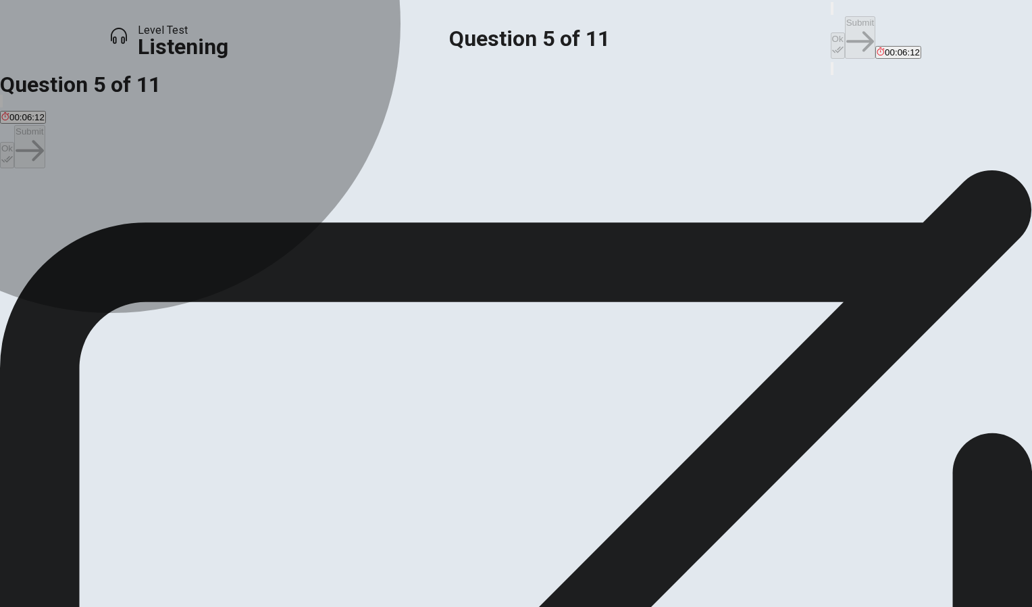
click at [206, 224] on span "Introduction to Chemistry" at bounding box center [156, 219] width 100 height 10
click at [103, 215] on span "Introduction to Astronomy" at bounding box center [52, 219] width 102 height 10
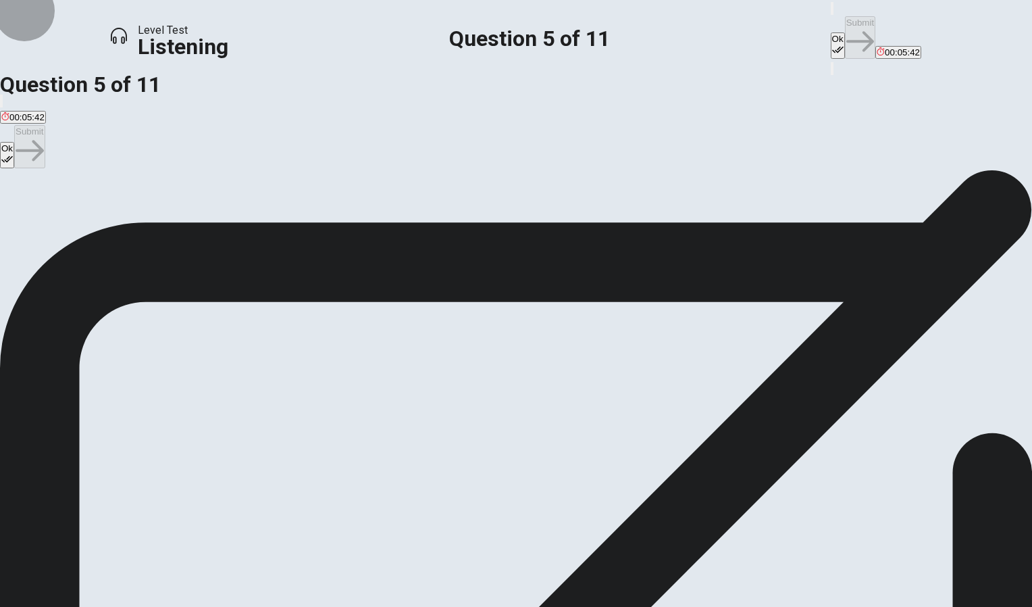
click at [831, 32] on button "Ok" at bounding box center [838, 45] width 14 height 26
click at [845, 27] on button "Submit" at bounding box center [860, 37] width 30 height 43
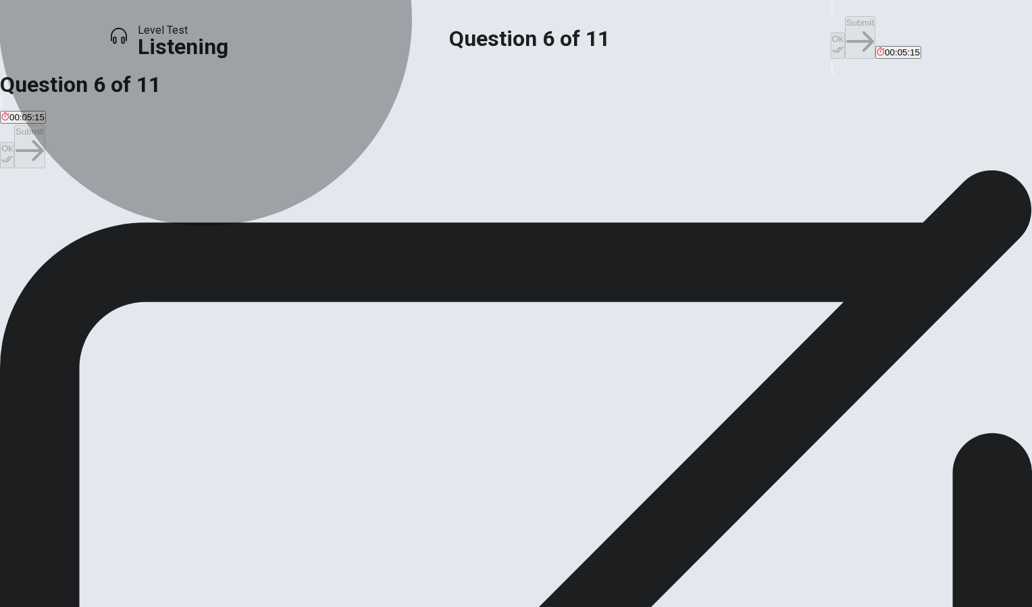
click at [311, 224] on span "It is an advanced course for science majors." at bounding box center [223, 219] width 176 height 10
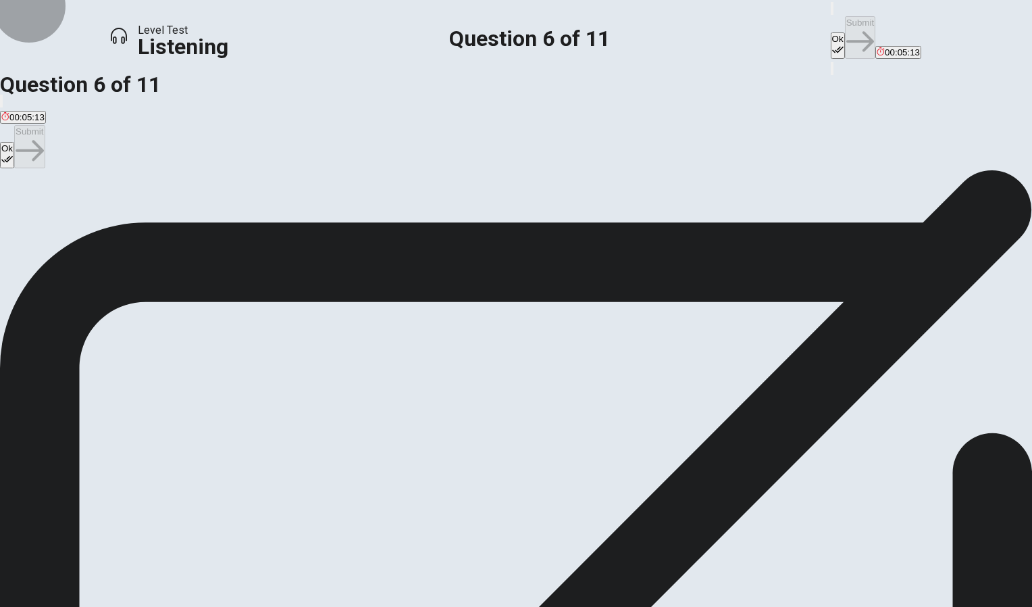
click at [831, 32] on button "Ok" at bounding box center [838, 45] width 14 height 26
click at [845, 26] on button "Submit" at bounding box center [860, 37] width 30 height 43
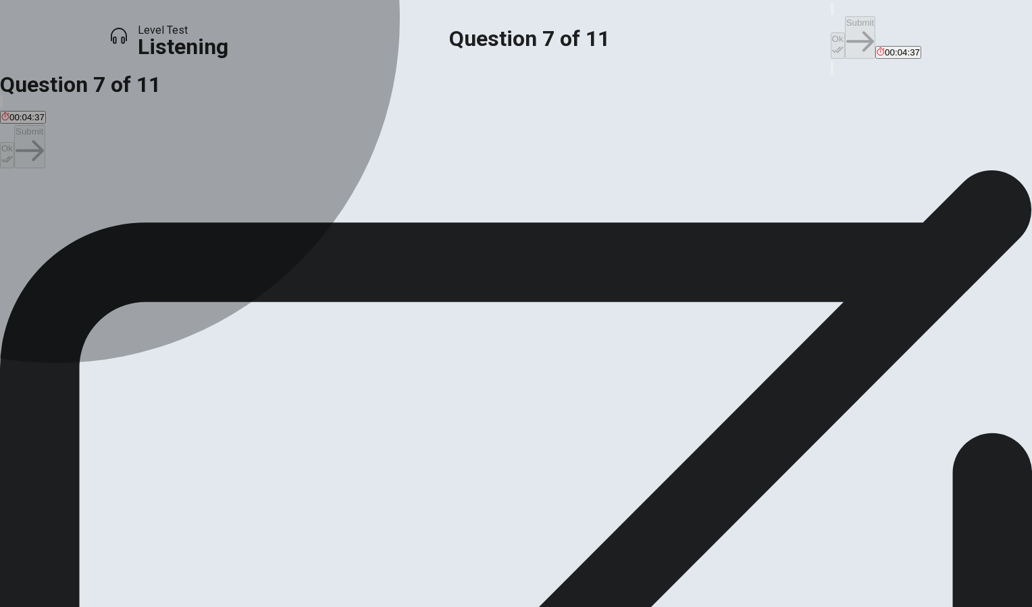
click at [118, 224] on span "Supportive" at bounding box center [95, 219] width 43 height 10
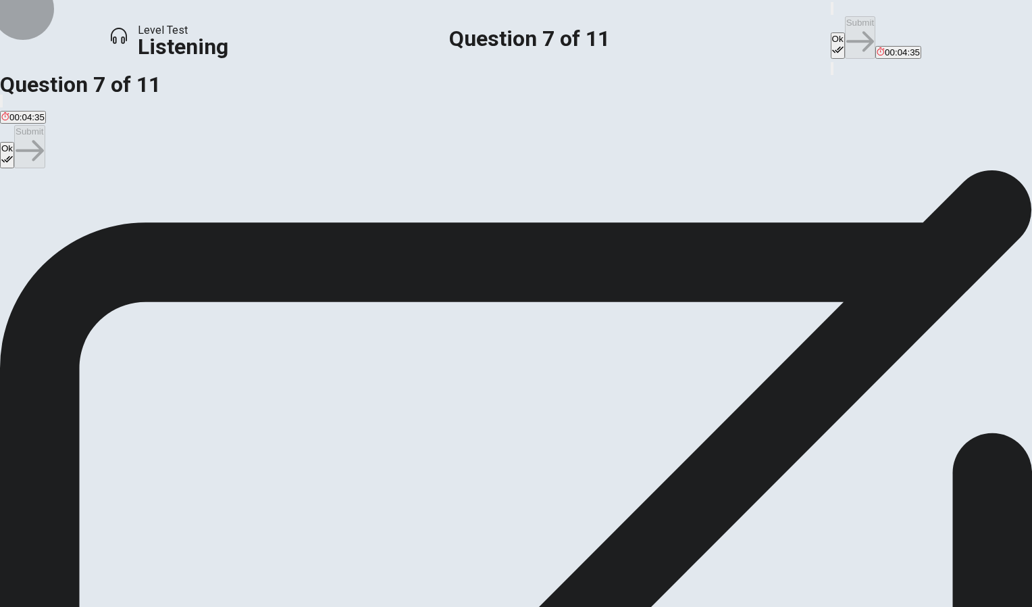
click at [831, 32] on button "Ok" at bounding box center [838, 45] width 14 height 26
click at [845, 27] on button "Submit" at bounding box center [860, 37] width 30 height 43
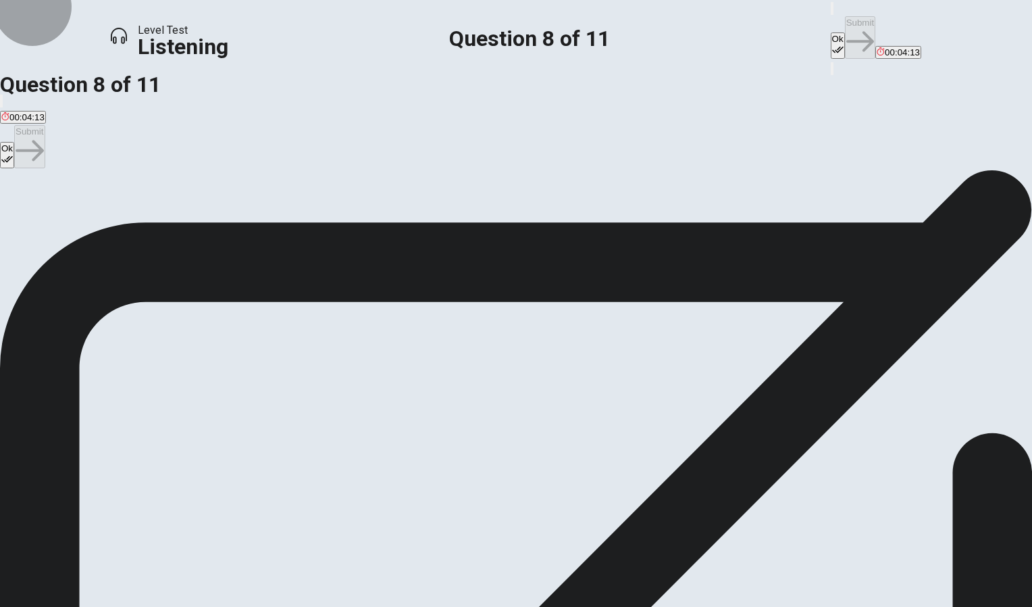
click at [831, 32] on button "Ok" at bounding box center [838, 45] width 14 height 26
click at [845, 21] on button "Submit" at bounding box center [860, 37] width 30 height 43
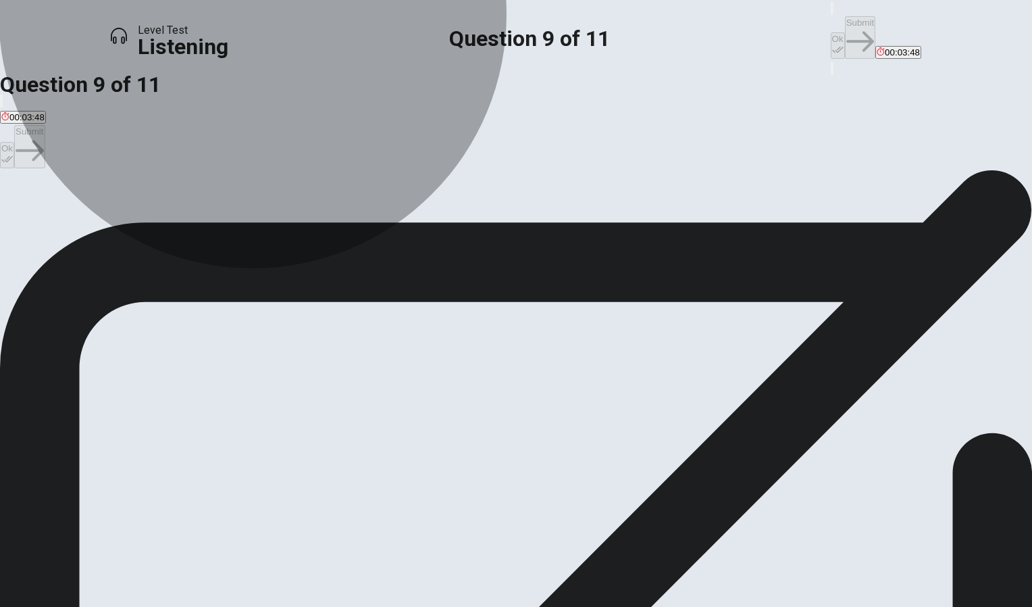
click at [335, 224] on span "It can broaden perspectives and provide valuable skills." at bounding box center [224, 219] width 221 height 10
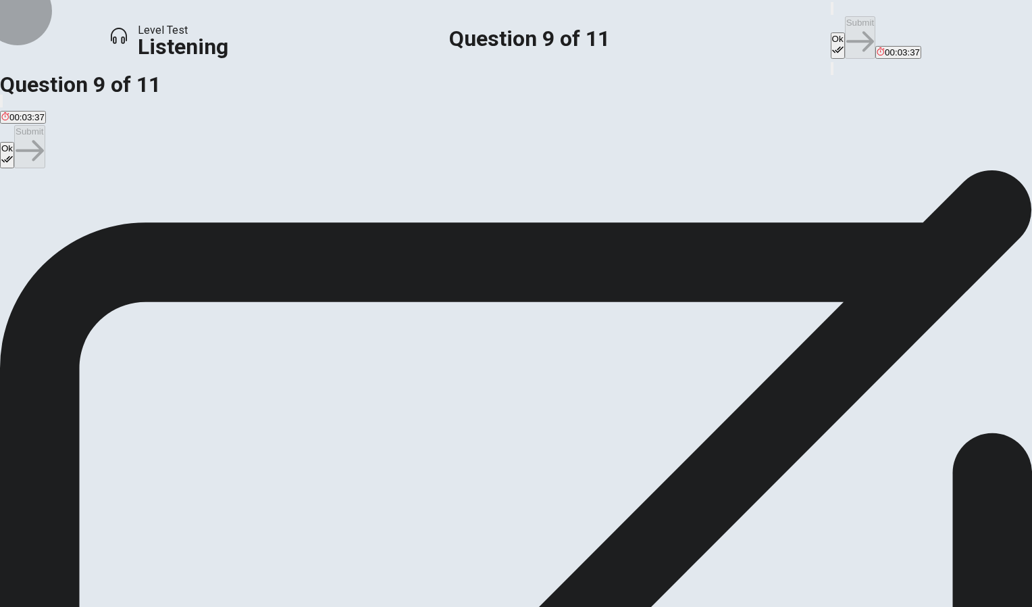
click at [831, 32] on button "Ok" at bounding box center [838, 45] width 14 height 26
click at [845, 24] on button "Submit" at bounding box center [860, 37] width 30 height 43
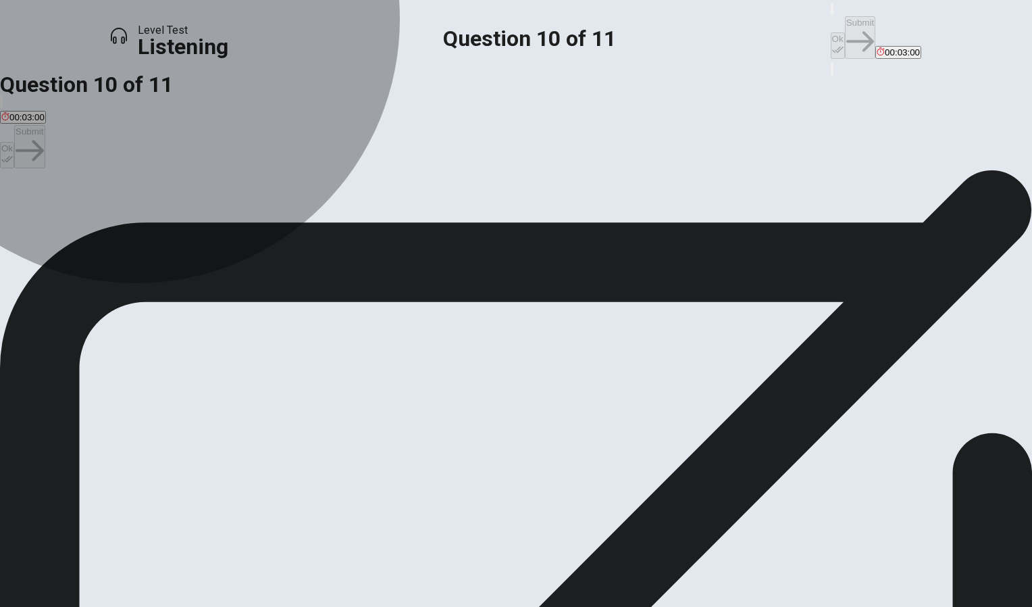
click at [449, 224] on span "It focuses on advanced concepts in astrophysics." at bounding box center [449, 219] width 196 height 10
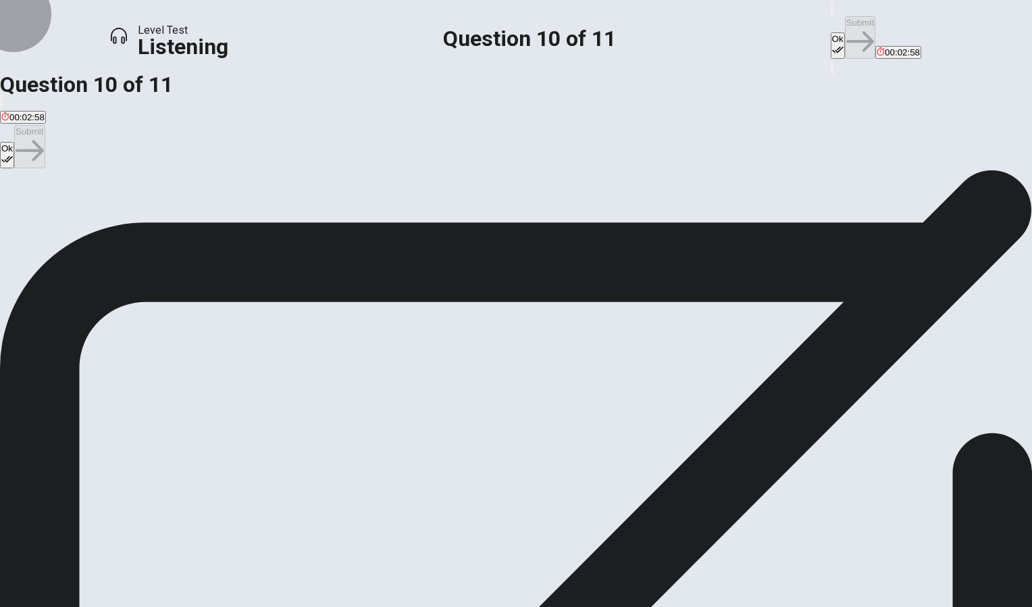
click at [831, 32] on button "Ok" at bounding box center [838, 45] width 14 height 26
click at [845, 18] on button "Submit" at bounding box center [860, 37] width 30 height 43
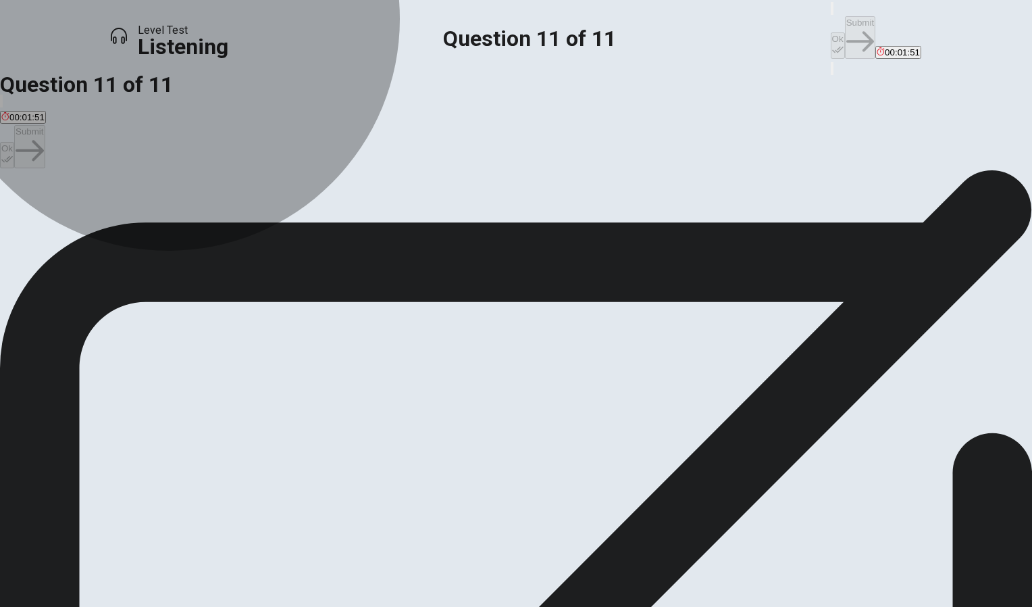
click at [308, 224] on span "More confident about her course selections." at bounding box center [220, 219] width 175 height 10
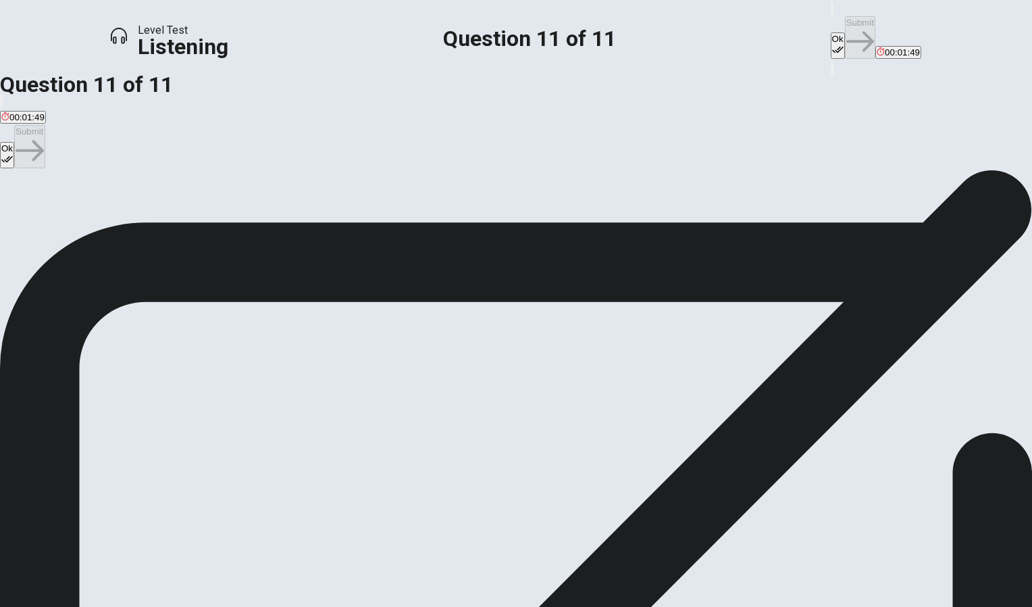
click at [831, 32] on button "Ok" at bounding box center [838, 45] width 14 height 26
click at [845, 24] on button "Submit" at bounding box center [860, 37] width 30 height 43
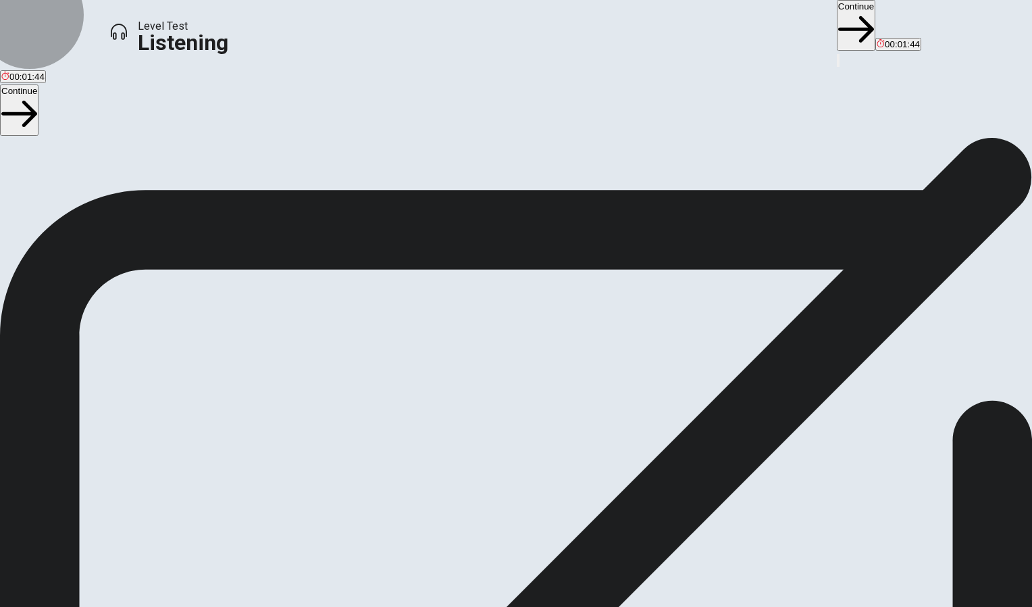
click at [837, 24] on button "Continue" at bounding box center [856, 25] width 39 height 51
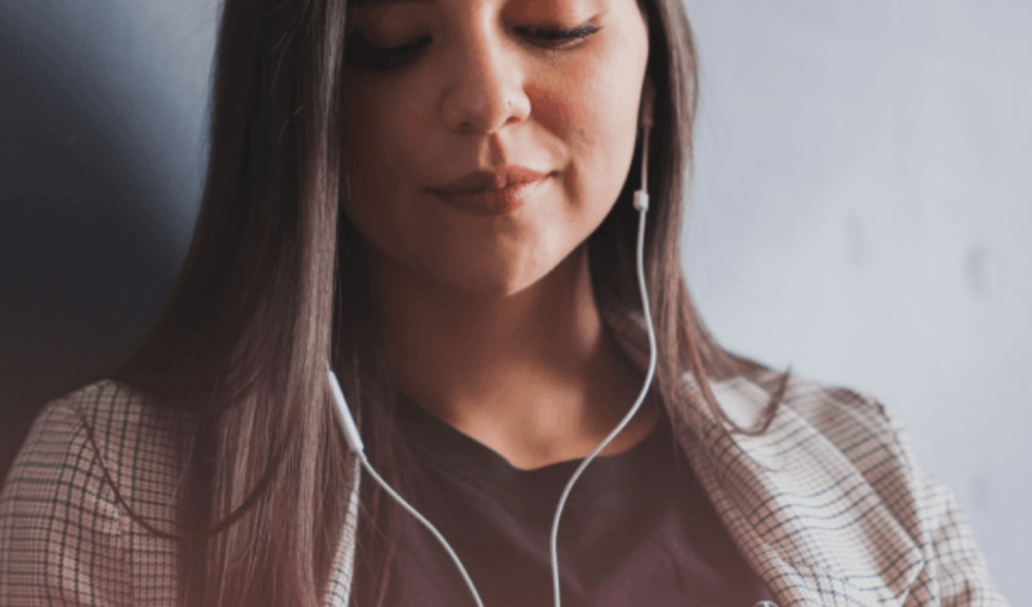
click at [883, 23] on button "Continue" at bounding box center [902, 41] width 39 height 51
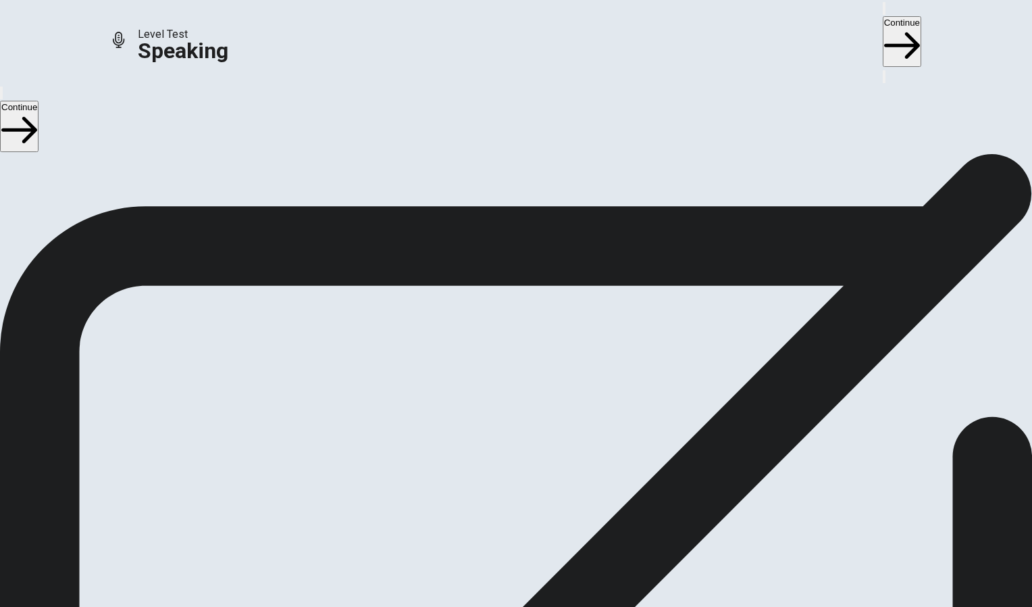
click at [536, 395] on div at bounding box center [516, 399] width 41 height 45
click at [545, 433] on button "Record Again" at bounding box center [516, 455] width 57 height 66
click at [514, 434] on icon "Play Audio" at bounding box center [507, 442] width 13 height 16
click at [883, 24] on button "Continue" at bounding box center [902, 41] width 39 height 51
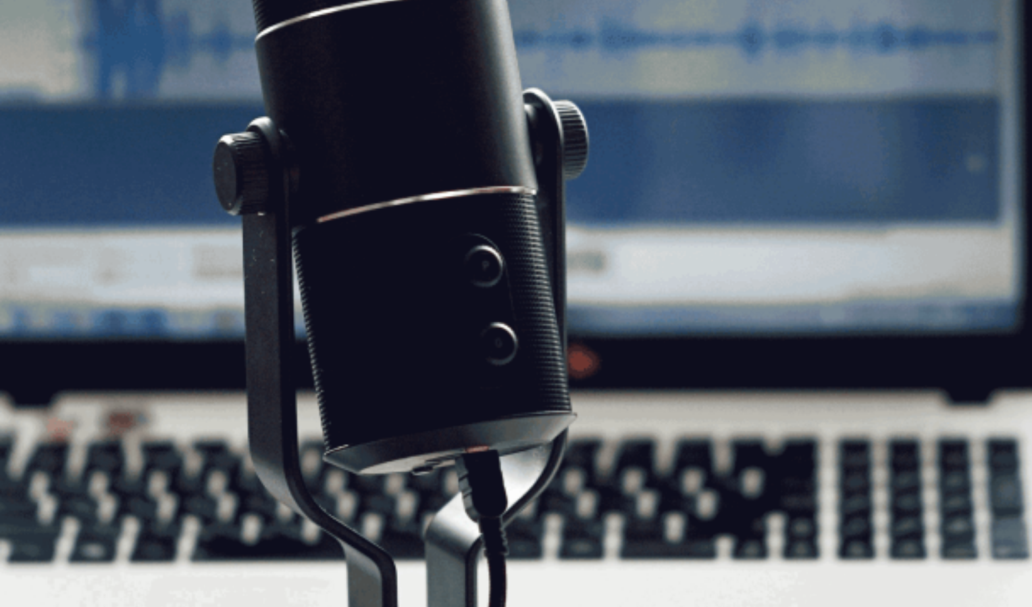
click at [883, 24] on button "Continue" at bounding box center [902, 41] width 39 height 51
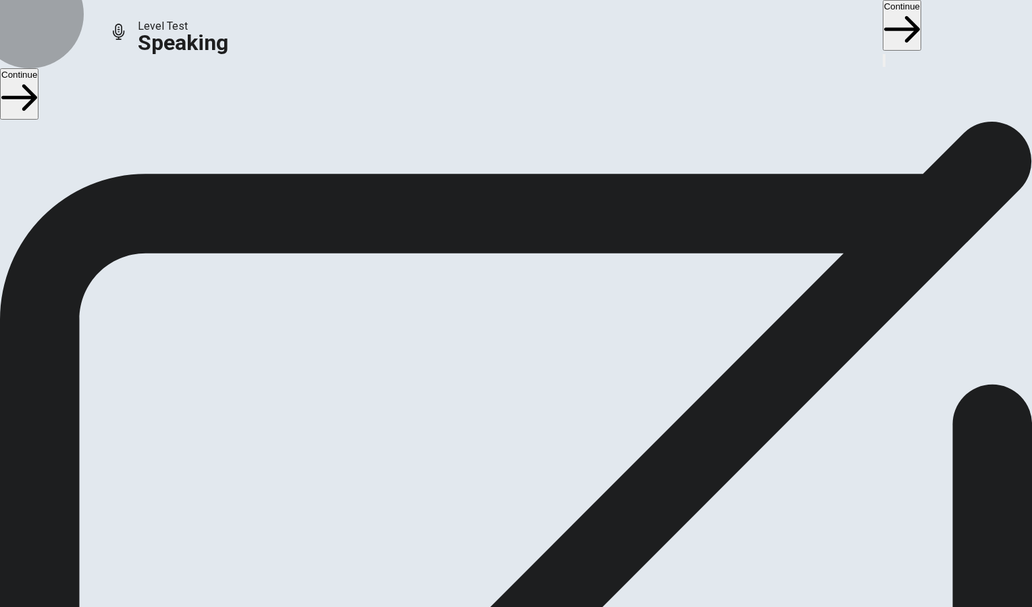
click at [883, 24] on button "Continue" at bounding box center [902, 25] width 39 height 51
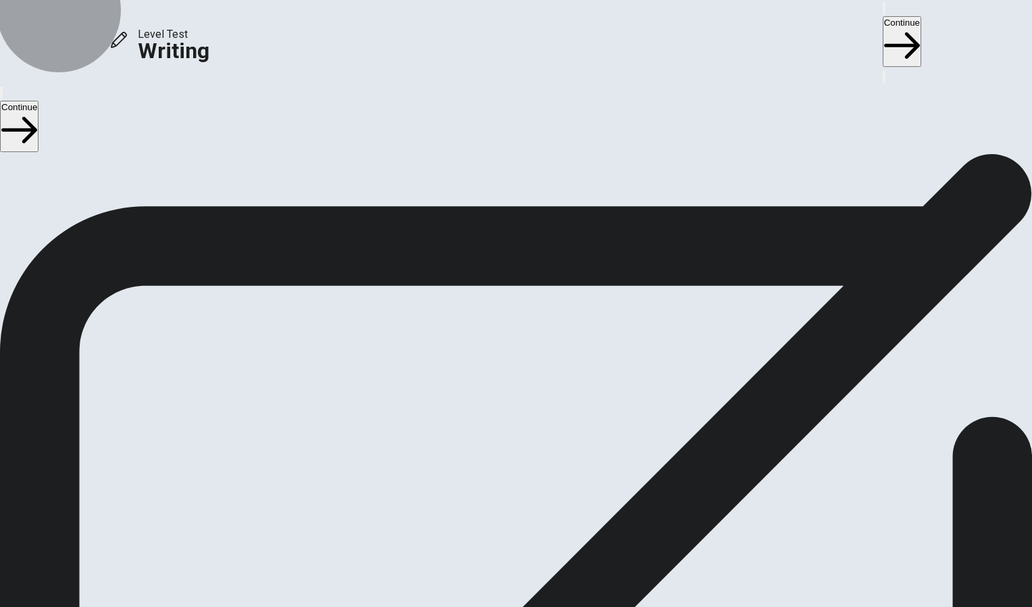
click at [883, 20] on button "Continue" at bounding box center [902, 41] width 39 height 51
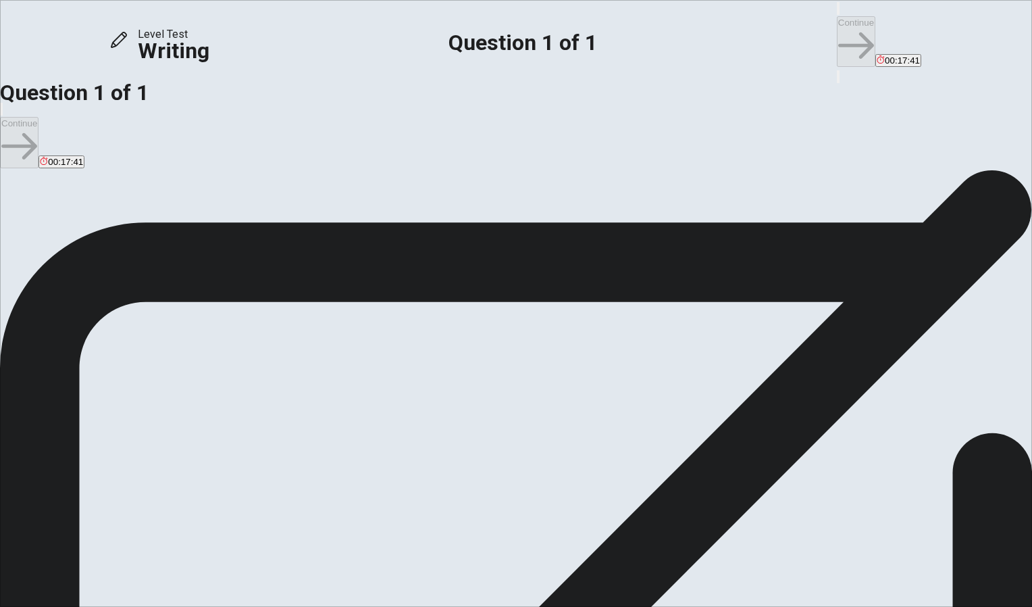
click at [110, 397] on textarea at bounding box center [55, 584] width 110 height 374
type textarea "yes, schools absolutely should include climate change education as a mandatory …"
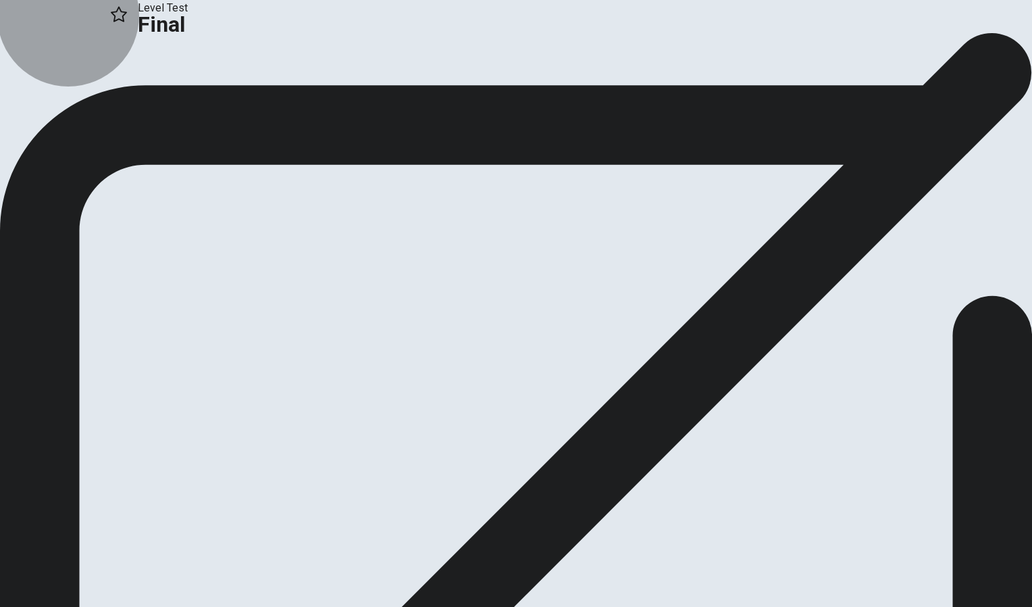
click at [56, 93] on icon "button" at bounding box center [50, 89] width 14 height 8
